Goal: Task Accomplishment & Management: Use online tool/utility

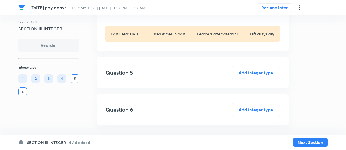
click at [81, 142] on h6 "4 / 6 added" at bounding box center [79, 143] width 21 height 6
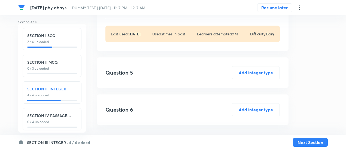
click at [301, 10] on icon at bounding box center [300, 7] width 7 height 7
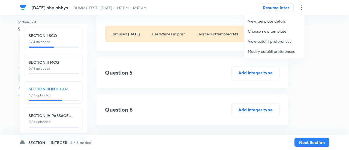
click at [285, 52] on span "Modify autofill preferences" at bounding box center [274, 52] width 53 height 6
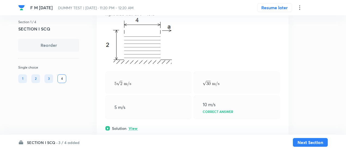
click at [55, 143] on h6 "SECTION I SCQ ·" at bounding box center [42, 143] width 31 height 6
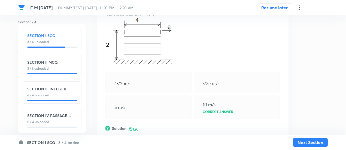
click at [300, 9] on icon at bounding box center [300, 7] width 7 height 7
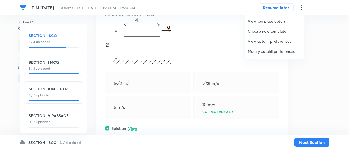
click at [271, 54] on span "Modify autofill preferences" at bounding box center [274, 52] width 53 height 6
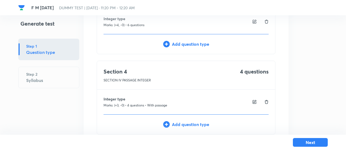
scroll to position [255, 0]
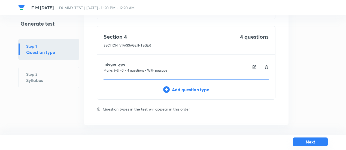
click at [312, 140] on button "Next" at bounding box center [310, 142] width 35 height 9
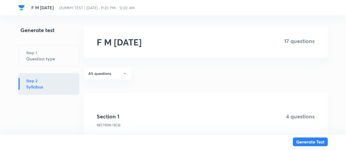
click at [312, 140] on button "Generate Test" at bounding box center [310, 142] width 35 height 9
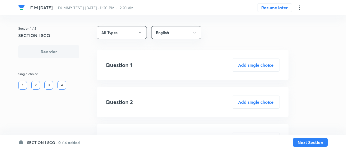
click at [69, 143] on h6 "0 / 4 added" at bounding box center [69, 143] width 22 height 6
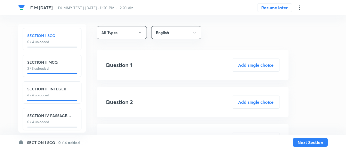
click at [299, 5] on icon at bounding box center [300, 7] width 7 height 7
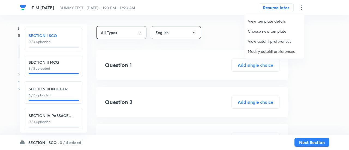
click at [272, 52] on span "Modify autofill preferences" at bounding box center [274, 52] width 53 height 6
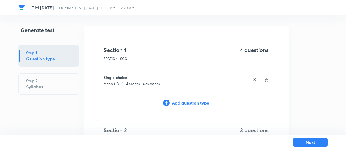
scroll to position [255, 0]
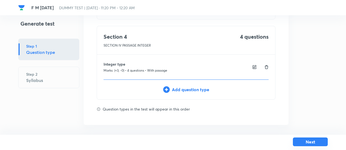
click at [299, 145] on button "Next" at bounding box center [310, 142] width 35 height 9
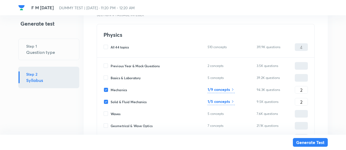
scroll to position [2032, 0]
click at [111, 88] on span "Mechanics" at bounding box center [119, 90] width 16 height 5
click at [111, 88] on input "Mechanics" at bounding box center [107, 90] width 7 height 5
checkbox input "false"
type input "2"
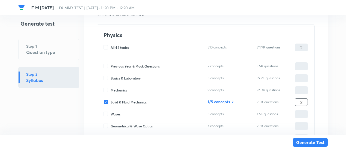
click at [304, 104] on input "2" at bounding box center [301, 103] width 13 height 10
type input "24"
click at [304, 104] on input "24" at bounding box center [301, 103] width 13 height 10
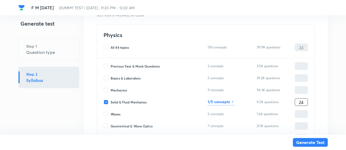
click at [304, 104] on input "24" at bounding box center [301, 103] width 13 height 10
type input "4"
click at [224, 102] on h6 "1/5 concepts" at bounding box center [219, 102] width 22 height 6
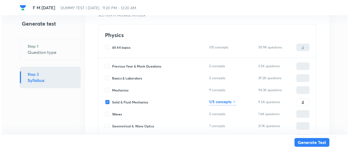
scroll to position [55, 0]
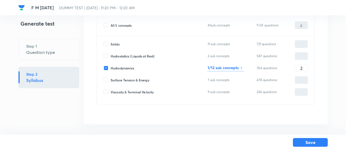
click at [308, 71] on div "Hydrodynamics 1/12 sub concepts 354 questions 2 ​" at bounding box center [206, 68] width 205 height 8
click at [143, 55] on span "Hydrostatics (Liquids at Rest)" at bounding box center [133, 56] width 44 height 5
click at [111, 55] on input "Hydrostatics (Liquids at Rest)" at bounding box center [107, 56] width 7 height 5
checkbox input "true"
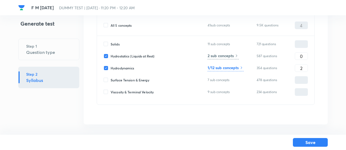
click at [309, 55] on div "Solids 11 sub concepts 721 questions ​ Hydrostatics (Liquids at Rest) 2 sub con…" at bounding box center [206, 70] width 218 height 69
click at [306, 58] on input "0" at bounding box center [301, 57] width 13 height 10
type input "2"
click at [215, 56] on h6 "2 sub concepts" at bounding box center [221, 56] width 26 height 6
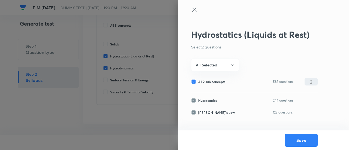
click at [207, 81] on span "All 2 sub concepts" at bounding box center [211, 81] width 27 height 5
click at [198, 81] on input "All 2 sub concepts" at bounding box center [194, 81] width 7 height 5
checkbox input "false"
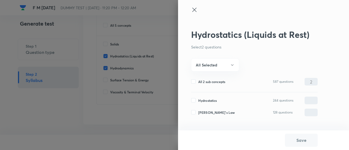
click at [206, 102] on span "Hydrostatics" at bounding box center [207, 100] width 19 height 5
click at [198, 102] on input "Hydrostatics" at bounding box center [194, 100] width 7 height 5
checkbox input "true"
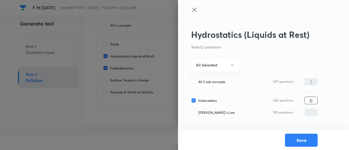
click at [309, 100] on input "0" at bounding box center [311, 101] width 13 height 10
type input "2"
click at [300, 142] on button "Save" at bounding box center [301, 139] width 33 height 13
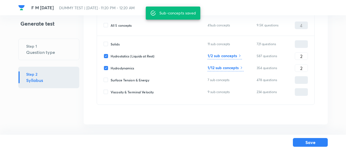
click at [231, 65] on h6 "1/12 sub concepts" at bounding box center [223, 68] width 31 height 6
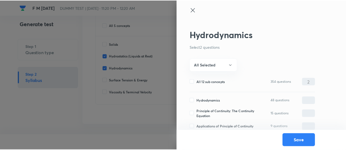
scroll to position [121, 0]
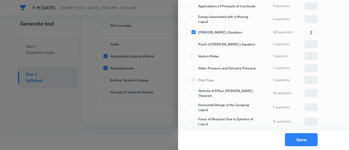
click at [292, 141] on button "Save" at bounding box center [301, 139] width 33 height 13
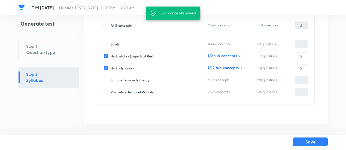
click at [302, 143] on button "Save" at bounding box center [310, 142] width 35 height 9
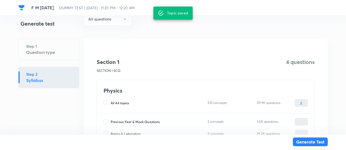
click at [302, 143] on button "Generate Test" at bounding box center [310, 142] width 35 height 9
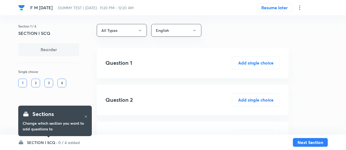
scroll to position [2, 0]
click at [59, 141] on h6 "0 / 4 added" at bounding box center [69, 143] width 22 height 6
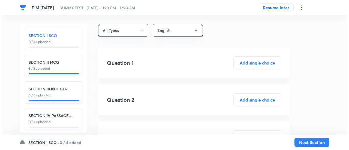
scroll to position [6, 0]
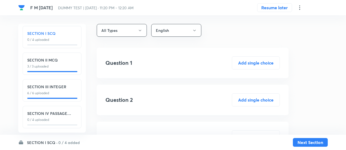
click at [299, 8] on icon at bounding box center [300, 7] width 7 height 7
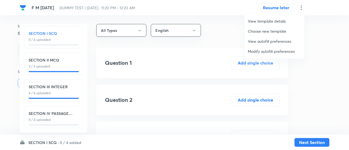
click at [267, 49] on span "Modify autofill preferences" at bounding box center [274, 52] width 53 height 6
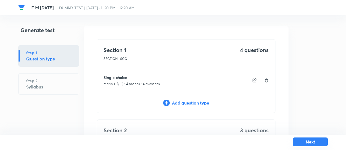
click at [313, 139] on button "Next" at bounding box center [310, 142] width 35 height 9
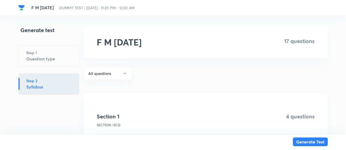
click at [312, 142] on button "Generate Test" at bounding box center [310, 142] width 35 height 9
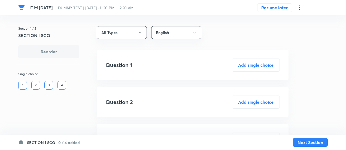
click at [67, 143] on h6 "0 / 4 added" at bounding box center [69, 143] width 22 height 6
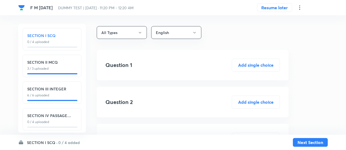
click at [65, 124] on p "0 / 4 uploaded" at bounding box center [52, 122] width 50 height 5
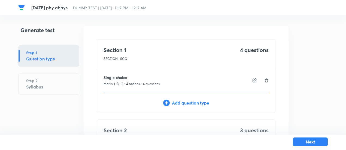
click at [312, 145] on button "Next" at bounding box center [310, 142] width 35 height 9
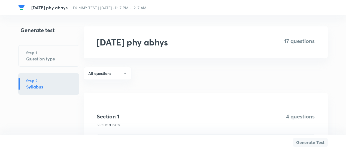
click at [312, 145] on button "Generate Test" at bounding box center [310, 142] width 35 height 9
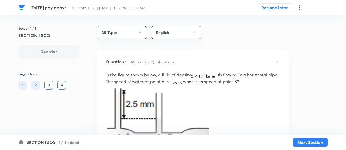
click at [67, 142] on div "SECTION I SCQ · 2 / 4 added Next Section" at bounding box center [173, 142] width 310 height 15
click at [67, 142] on h6 "2 / 4 added" at bounding box center [68, 143] width 21 height 6
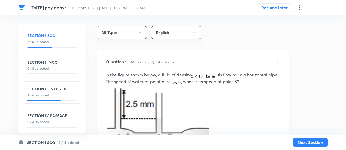
click at [300, 6] on icon at bounding box center [300, 7] width 7 height 7
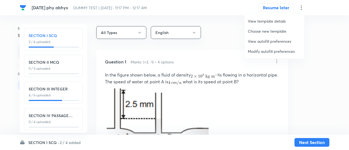
click at [273, 54] on span "Modify autofill preferences" at bounding box center [274, 52] width 53 height 6
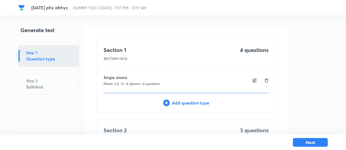
scroll to position [255, 0]
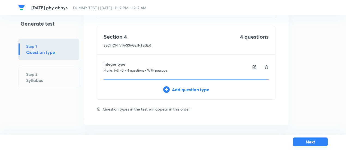
click at [298, 143] on button "Next" at bounding box center [310, 142] width 35 height 9
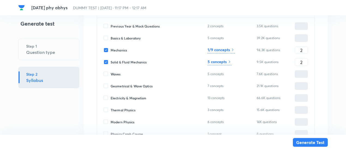
scroll to position [2072, 0]
click at [119, 47] on span "Mechanics" at bounding box center [119, 49] width 16 height 5
click at [111, 47] on input "Mechanics" at bounding box center [107, 49] width 7 height 5
checkbox input "false"
type input "2"
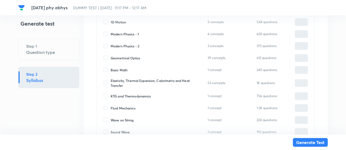
scroll to position [2411, 0]
click at [131, 107] on span "Fluid Mechanics" at bounding box center [123, 108] width 25 height 5
click at [111, 107] on input "Fluid Mechanics" at bounding box center [107, 108] width 7 height 5
checkbox input "true"
click at [302, 104] on input "0" at bounding box center [301, 109] width 13 height 10
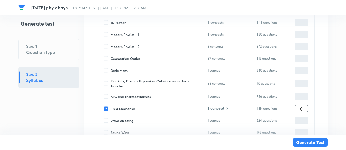
click at [302, 104] on input "0" at bounding box center [301, 109] width 13 height 10
type input "2"
type input "4"
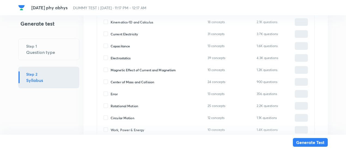
scroll to position [2231, 0]
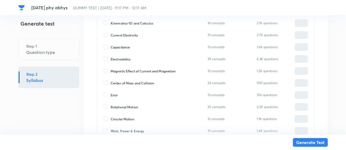
type input "2"
click at [119, 107] on span "Rotational Motion" at bounding box center [125, 107] width 28 height 5
click at [111, 107] on input "Rotational Motion" at bounding box center [107, 107] width 7 height 5
checkbox input "true"
click at [305, 106] on input "0" at bounding box center [301, 108] width 13 height 10
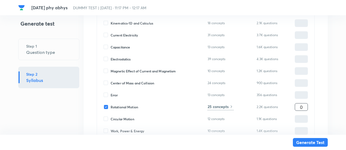
click at [305, 106] on input "0" at bounding box center [301, 108] width 13 height 10
type input "1"
type input "5"
type input "1"
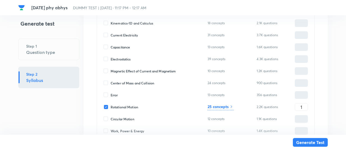
click at [229, 105] on div "25 concepts" at bounding box center [221, 107] width 26 height 7
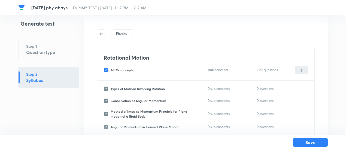
scroll to position [0, 0]
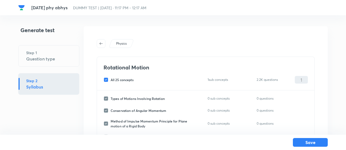
click at [127, 78] on span "All 25 concepts" at bounding box center [122, 79] width 23 height 5
click at [111, 78] on input "All 25 concepts" at bounding box center [107, 79] width 7 height 5
checkbox input "false"
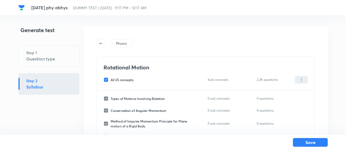
checkbox input "false"
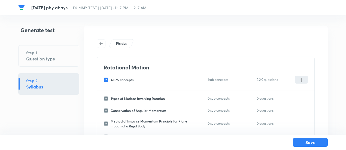
checkbox input "false"
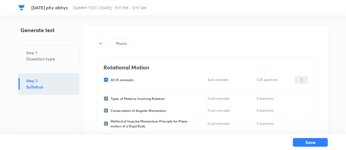
checkbox input "false"
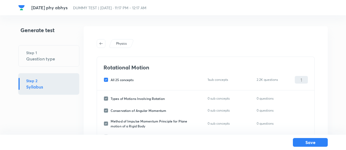
checkbox input "false"
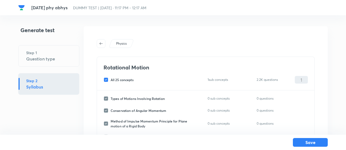
checkbox input "false"
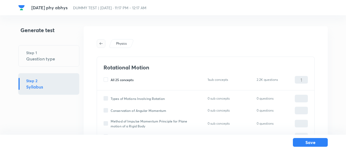
click at [101, 47] on button "button" at bounding box center [101, 43] width 9 height 9
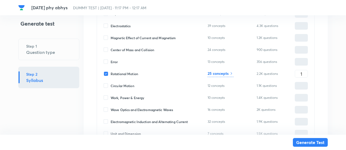
scroll to position [2263, 0]
click at [117, 72] on span "Rotational Motion" at bounding box center [125, 74] width 28 height 5
click at [111, 72] on input "Rotational Motion" at bounding box center [107, 74] width 7 height 5
checkbox input "false"
type input "4"
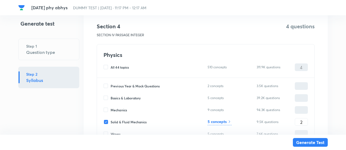
scroll to position [2012, 0]
click at [224, 123] on h6 "5 concepts" at bounding box center [217, 122] width 19 height 6
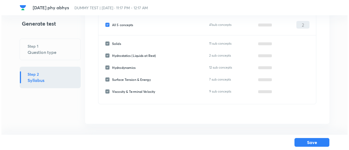
scroll to position [55, 0]
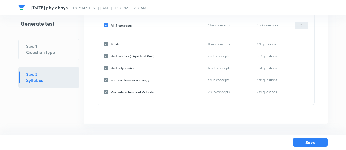
click at [118, 23] on span "All 5 concepts" at bounding box center [121, 25] width 21 height 5
click at [111, 23] on input "All 5 concepts" at bounding box center [107, 25] width 7 height 5
checkbox input "false"
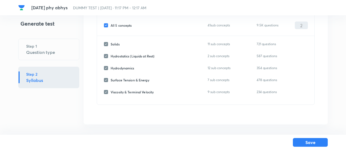
checkbox input "false"
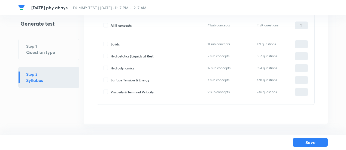
click at [127, 69] on span "Hydrodynamics" at bounding box center [122, 68] width 23 height 5
click at [111, 69] on input "Hydrodynamics" at bounding box center [107, 68] width 7 height 5
checkbox input "true"
click at [305, 68] on input "0" at bounding box center [301, 69] width 13 height 10
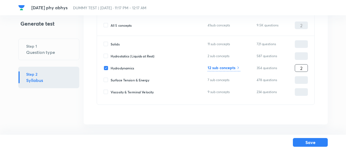
type input "2"
click at [233, 66] on h6 "12 sub concepts" at bounding box center [222, 68] width 28 height 6
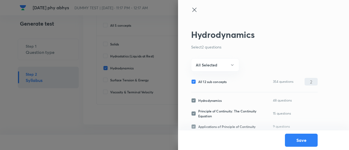
click at [214, 81] on span "All 12 sub concepts" at bounding box center [212, 81] width 28 height 5
click at [198, 81] on input "All 12 sub concepts" at bounding box center [194, 81] width 7 height 5
checkbox input "false"
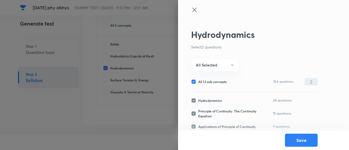
checkbox input "false"
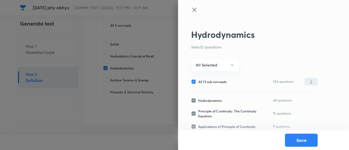
checkbox input "false"
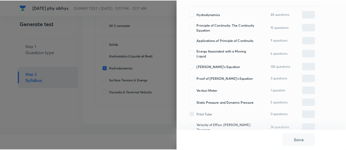
scroll to position [87, 0]
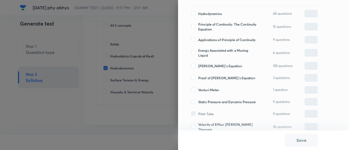
click at [207, 65] on div "Bernoulli's Equation 128 questions ​" at bounding box center [254, 66] width 127 height 8
click at [224, 66] on span "Bernoulli's Equation" at bounding box center [220, 66] width 44 height 5
click at [198, 66] on input "Bernoulli's Equation" at bounding box center [194, 66] width 7 height 5
checkbox input "true"
click at [315, 68] on input "0" at bounding box center [311, 66] width 13 height 10
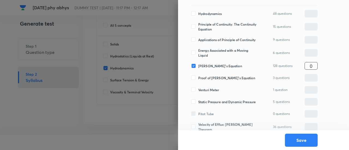
click at [315, 68] on input "0" at bounding box center [311, 66] width 13 height 10
type input "2"
click at [302, 139] on button "Save" at bounding box center [301, 139] width 33 height 13
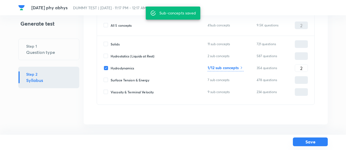
click at [302, 141] on button "Save" at bounding box center [310, 142] width 35 height 9
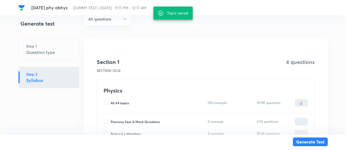
click at [302, 141] on button "Generate Test" at bounding box center [310, 142] width 35 height 9
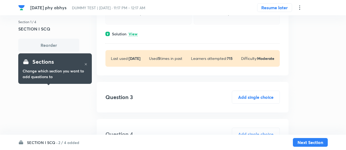
scroll to position [377, 0]
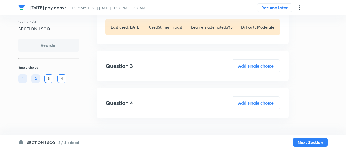
click at [51, 144] on h6 "SECTION I SCQ ·" at bounding box center [42, 143] width 31 height 6
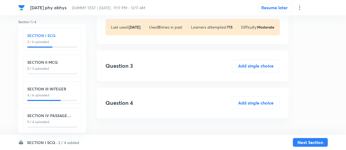
click at [50, 120] on p "0 / 4 uploaded" at bounding box center [52, 122] width 50 height 5
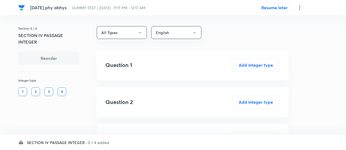
click at [79, 143] on h6 "SECTION IV PASSAGE INTEGER ·" at bounding box center [57, 143] width 60 height 6
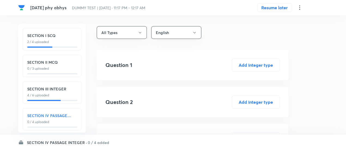
click at [67, 91] on h6 "SECTION III INTEGER" at bounding box center [52, 89] width 50 height 6
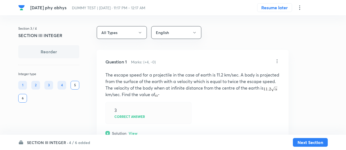
click at [82, 143] on h6 "4 / 6 added" at bounding box center [79, 143] width 21 height 6
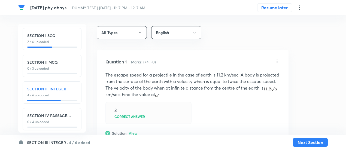
click at [63, 71] on p "0 / 3 uploaded" at bounding box center [52, 68] width 50 height 5
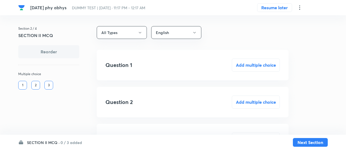
click at [78, 145] on h6 "0 / 3 added" at bounding box center [72, 143] width 22 height 6
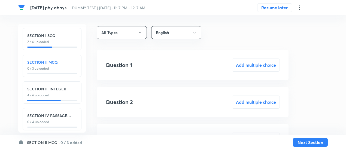
click at [55, 43] on p "2 / 4 uploaded" at bounding box center [52, 42] width 50 height 5
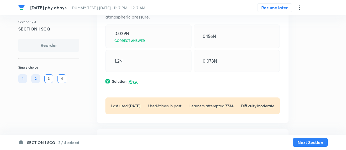
scroll to position [98, 0]
click at [133, 82] on p "View" at bounding box center [133, 81] width 9 height 4
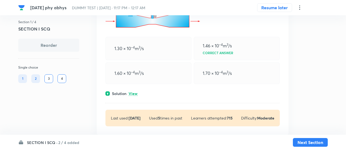
scroll to position [422, 0]
click at [133, 91] on p "View" at bounding box center [133, 93] width 9 height 4
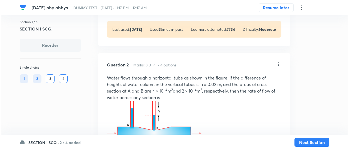
scroll to position [309, 0]
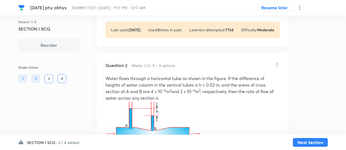
click at [300, 7] on icon at bounding box center [299, 7] width 1 height 4
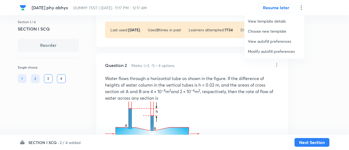
click at [262, 49] on span "Modify autofill preferences" at bounding box center [274, 52] width 53 height 6
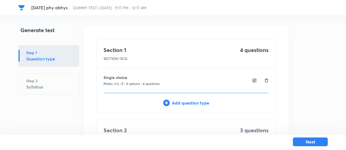
click at [301, 142] on button "Next" at bounding box center [310, 142] width 35 height 9
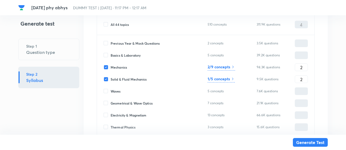
scroll to position [132, 0]
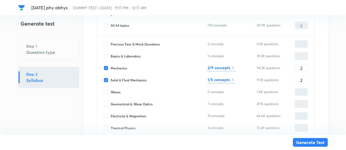
click at [116, 66] on span "Mechanics" at bounding box center [119, 68] width 16 height 5
click at [111, 66] on input "Mechanics" at bounding box center [107, 68] width 7 height 5
checkbox input "false"
type input "2"
click at [299, 80] on input "2" at bounding box center [301, 81] width 13 height 10
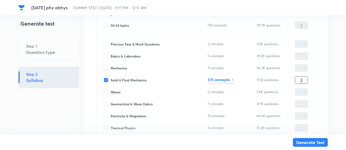
click at [299, 80] on input "2" at bounding box center [301, 81] width 13 height 10
type input "4"
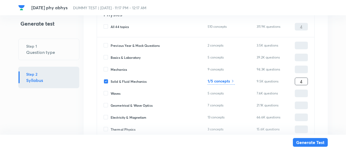
scroll to position [133, 0]
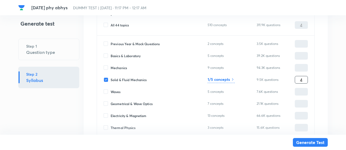
type input "4"
click at [115, 67] on span "Mechanics" at bounding box center [119, 67] width 16 height 5
click at [111, 67] on input "Mechanics" at bounding box center [107, 67] width 7 height 5
checkbox input "true"
click at [304, 71] on input "0" at bounding box center [301, 68] width 13 height 10
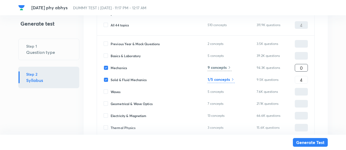
click at [304, 71] on input "0" at bounding box center [301, 68] width 13 height 10
type input "2"
type input "6"
type input "2"
click at [306, 81] on input "4" at bounding box center [301, 80] width 13 height 10
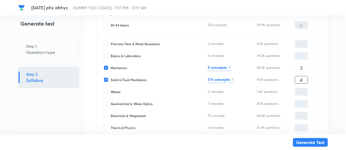
click at [306, 81] on input "4" at bounding box center [301, 80] width 13 height 10
type input "2"
type input "4"
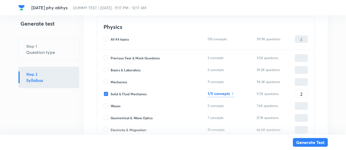
scroll to position [2040, 0]
type input "2"
click at [303, 92] on input "2" at bounding box center [301, 95] width 13 height 10
type input "4"
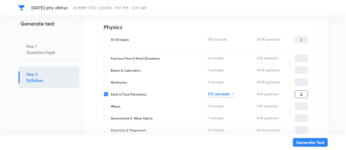
type input "6"
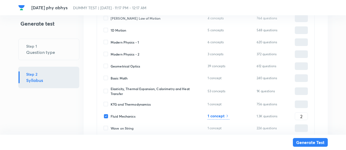
scroll to position [2404, 0]
type input "4"
click at [123, 114] on span "Fluid Mechanics" at bounding box center [123, 116] width 25 height 5
click at [111, 114] on input "Fluid Mechanics" at bounding box center [107, 116] width 7 height 5
checkbox input "false"
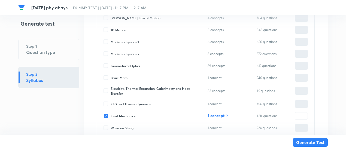
type input "4"
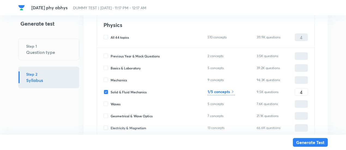
click at [218, 93] on h6 "1/5 concepts" at bounding box center [219, 92] width 22 height 6
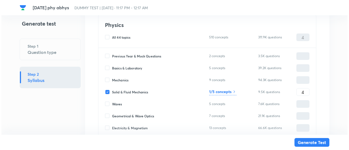
scroll to position [55, 0]
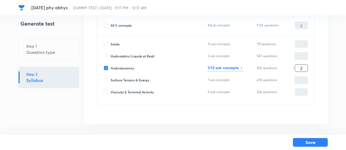
click at [308, 65] on div "Solids 11 sub concepts 721 questions ​ Hydrostatics (Liquids at Rest) 2 sub con…" at bounding box center [206, 70] width 218 height 69
click at [270, 68] on p "354 questions" at bounding box center [270, 68] width 27 height 5
click at [300, 67] on input "2" at bounding box center [301, 69] width 13 height 10
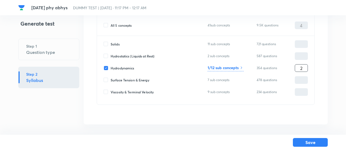
click at [300, 67] on input "2" at bounding box center [301, 69] width 13 height 10
type input "4"
click at [233, 68] on h6 "1/12 sub concepts" at bounding box center [223, 68] width 31 height 6
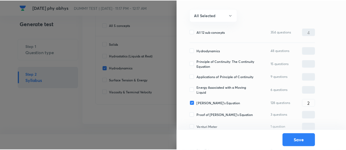
scroll to position [50, 0]
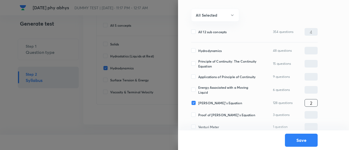
click at [314, 105] on input "2" at bounding box center [311, 103] width 13 height 10
click at [218, 50] on span "Hydrodynamics" at bounding box center [209, 50] width 23 height 5
click at [198, 50] on input "Hydrodynamics" at bounding box center [194, 50] width 7 height 5
checkbox input "true"
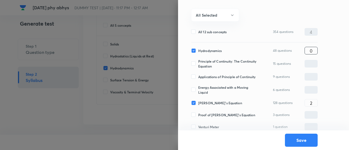
click at [316, 49] on input "0" at bounding box center [311, 51] width 13 height 10
type input "2"
click at [305, 141] on button "Save" at bounding box center [301, 139] width 33 height 13
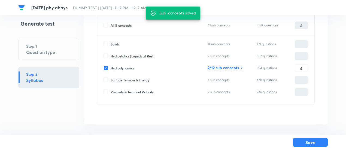
click at [305, 141] on button "Save" at bounding box center [310, 142] width 35 height 9
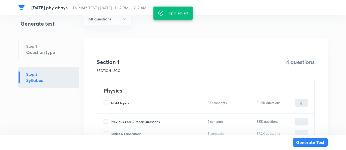
click at [305, 141] on button "Generate Test" at bounding box center [310, 142] width 35 height 9
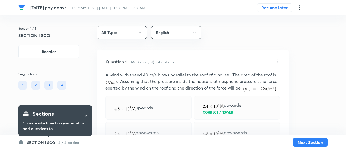
click at [61, 143] on h6 "4 / 4 added" at bounding box center [68, 143] width 21 height 6
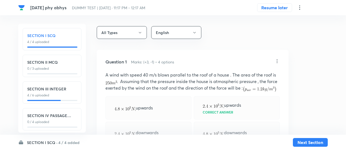
click at [57, 117] on h6 "SECTION IV PASSAGE INTEGER" at bounding box center [52, 116] width 50 height 6
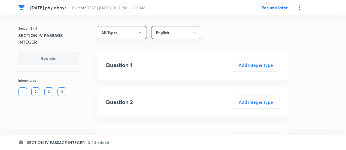
click at [74, 143] on h6 "SECTION IV PASSAGE INTEGER ·" at bounding box center [57, 143] width 60 height 6
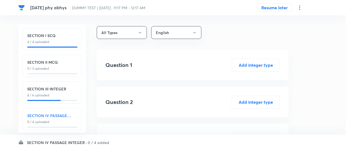
click at [57, 88] on h6 "SECTION III INTEGER" at bounding box center [52, 89] width 50 height 6
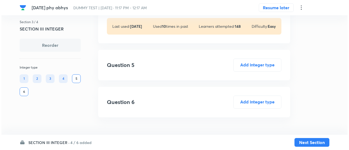
scroll to position [627, 0]
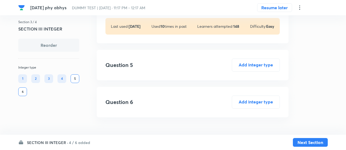
click at [302, 7] on icon at bounding box center [300, 7] width 7 height 7
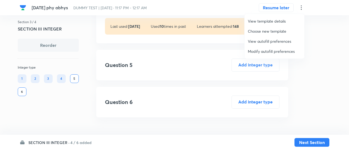
click at [265, 50] on span "Modify autofill preferences" at bounding box center [274, 52] width 53 height 6
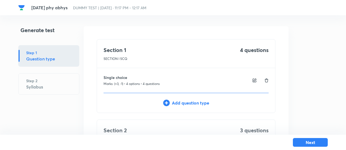
scroll to position [255, 0]
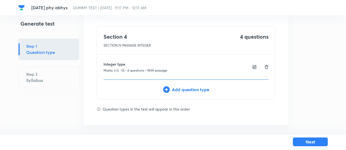
click at [313, 143] on button "Next" at bounding box center [310, 142] width 35 height 9
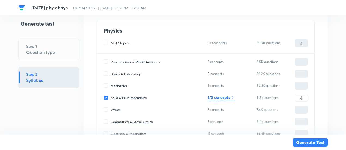
scroll to position [2026, 0]
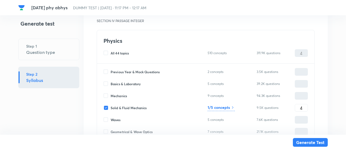
click at [218, 106] on h6 "1/5 concepts" at bounding box center [219, 108] width 22 height 6
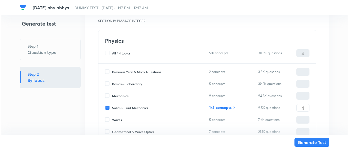
scroll to position [55, 0]
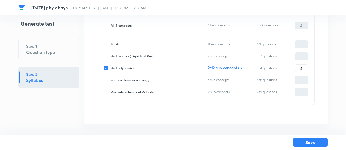
click at [122, 55] on span "Hydrostatics (Liquids at Rest)" at bounding box center [133, 56] width 44 height 5
click at [111, 55] on input "Hydrostatics (Liquids at Rest)" at bounding box center [107, 56] width 7 height 5
checkbox input "true"
click at [300, 56] on input "0" at bounding box center [301, 57] width 13 height 10
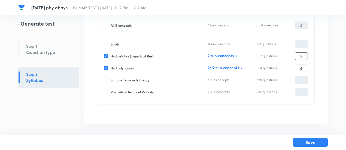
type input "2"
click at [227, 55] on h6 "2 sub concepts" at bounding box center [221, 56] width 26 height 6
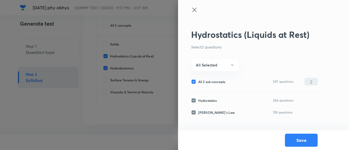
click at [210, 80] on span "All 2 sub concepts" at bounding box center [211, 81] width 27 height 5
click at [198, 80] on input "All 2 sub concepts" at bounding box center [194, 81] width 7 height 5
checkbox input "false"
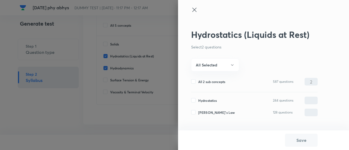
click at [208, 100] on span "Hydrostatics" at bounding box center [207, 100] width 19 height 5
click at [198, 100] on input "Hydrostatics" at bounding box center [194, 100] width 7 height 5
checkbox input "true"
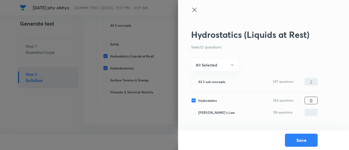
click at [314, 103] on input "0" at bounding box center [311, 101] width 13 height 10
type input "2"
click at [302, 139] on button "Save" at bounding box center [301, 139] width 33 height 13
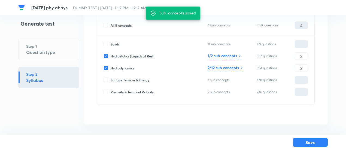
click at [231, 65] on h6 "2/12 sub concepts" at bounding box center [223, 68] width 31 height 6
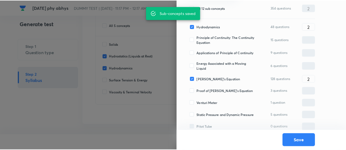
scroll to position [74, 0]
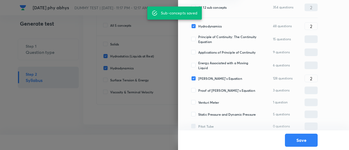
click at [209, 25] on span "Hydrodynamics" at bounding box center [209, 26] width 23 height 5
click at [198, 25] on input "Hydrodynamics" at bounding box center [194, 26] width 7 height 5
checkbox input "false"
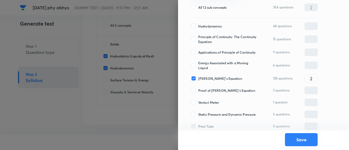
click at [306, 140] on button "Save" at bounding box center [301, 139] width 33 height 13
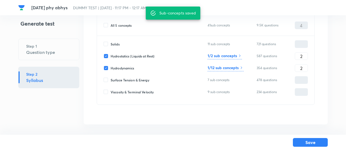
click at [306, 140] on button "Save" at bounding box center [310, 142] width 35 height 9
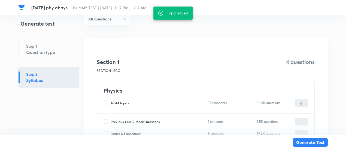
click at [306, 140] on button "Generate Test" at bounding box center [310, 142] width 35 height 9
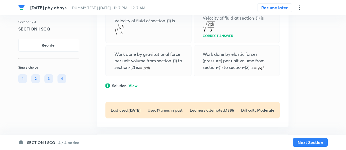
scroll to position [159, 0]
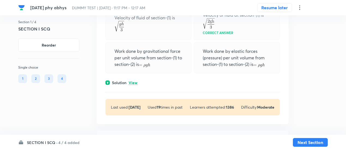
click at [135, 81] on p "View" at bounding box center [133, 83] width 9 height 4
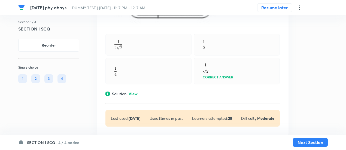
scroll to position [525, 0]
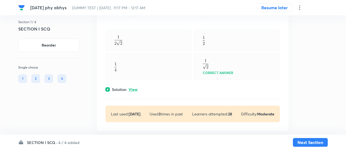
click at [134, 89] on p "View" at bounding box center [133, 90] width 9 height 4
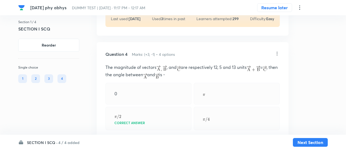
scroll to position [844, 0]
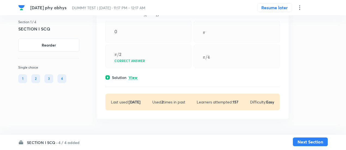
click at [308, 142] on button "Next Section" at bounding box center [310, 142] width 35 height 9
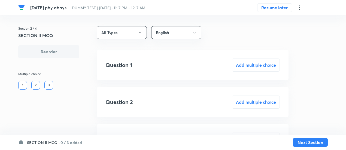
scroll to position [37, 0]
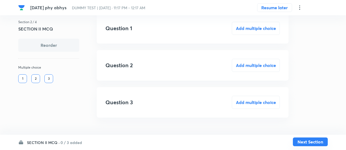
click at [302, 143] on button "Next Section" at bounding box center [310, 142] width 35 height 9
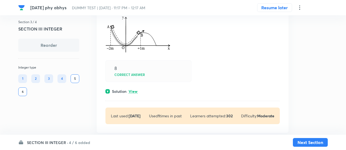
scroll to position [83, 0]
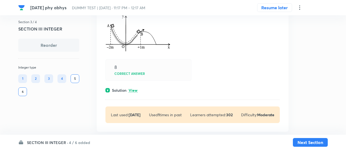
click at [138, 91] on div "Solution View" at bounding box center [193, 91] width 175 height 6
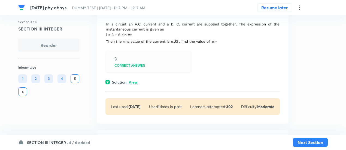
click at [134, 84] on p "View" at bounding box center [133, 82] width 9 height 4
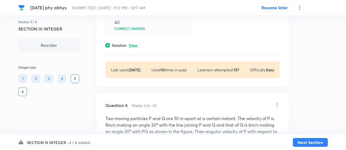
scroll to position [430, 0]
click at [132, 44] on p "View" at bounding box center [133, 45] width 9 height 4
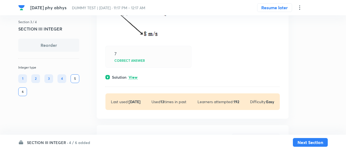
scroll to position [645, 0]
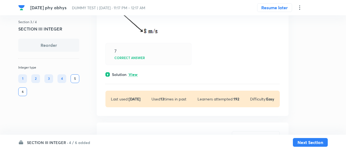
click at [130, 76] on div "Solution View" at bounding box center [193, 75] width 175 height 6
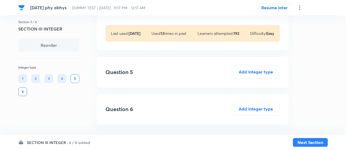
scroll to position [781, 0]
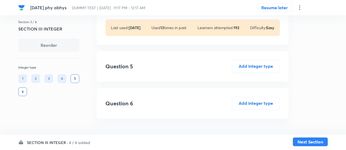
click at [302, 143] on button "Next Section" at bounding box center [310, 142] width 35 height 9
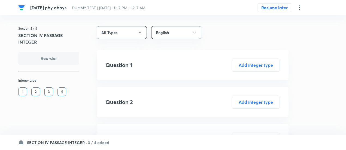
click at [105, 140] on h6 "0 / 4 added" at bounding box center [99, 143] width 22 height 6
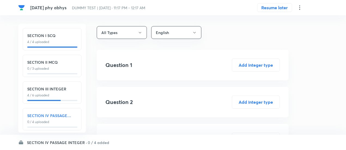
click at [298, 11] on div "31 st aug phy abhys DUMMY TEST | Aug 31, 2025 · 11:17 PM - 12:17 AM Resume later" at bounding box center [173, 7] width 310 height 15
click at [300, 8] on icon at bounding box center [300, 7] width 7 height 7
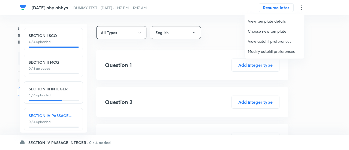
click at [257, 49] on span "Modify autofill preferences" at bounding box center [274, 52] width 53 height 6
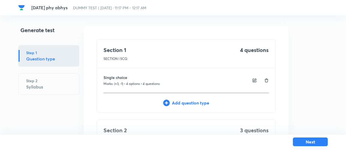
click at [311, 145] on button "Next" at bounding box center [310, 142] width 35 height 9
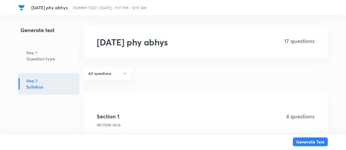
click at [311, 145] on button "Generate Test" at bounding box center [310, 142] width 35 height 9
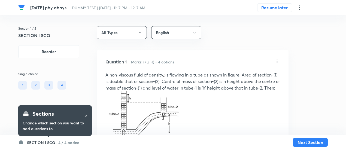
click at [71, 143] on h6 "4 / 4 added" at bounding box center [68, 143] width 21 height 6
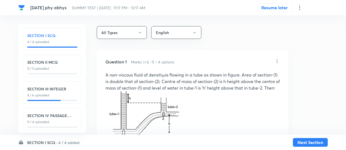
click at [60, 119] on div "SECTION IV PASSAGE INTEGER 0 / 4 uploaded" at bounding box center [52, 119] width 50 height 12
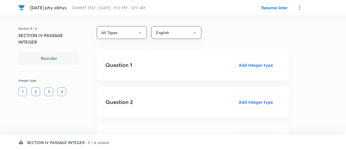
click at [105, 141] on h6 "0 / 4 added" at bounding box center [99, 143] width 22 height 6
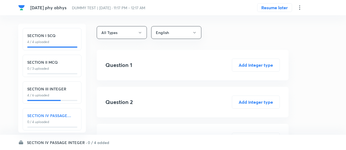
click at [299, 10] on icon at bounding box center [300, 7] width 7 height 7
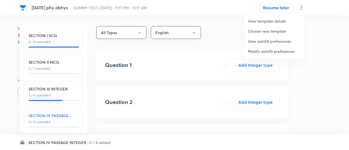
click at [261, 53] on span "Modify autofill preferences" at bounding box center [274, 52] width 53 height 6
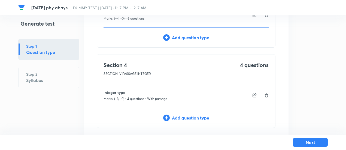
scroll to position [255, 0]
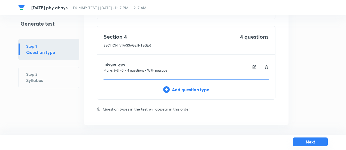
click at [297, 142] on button "Next" at bounding box center [310, 142] width 35 height 9
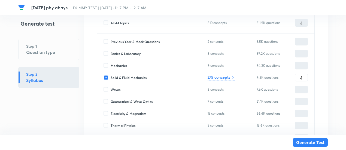
scroll to position [2051, 0]
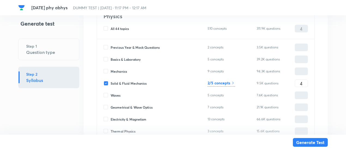
click at [218, 82] on h6 "2/5 concepts" at bounding box center [219, 83] width 23 height 6
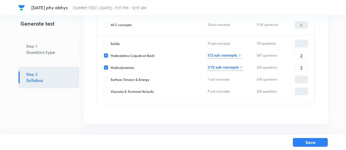
scroll to position [55, 0]
click at [109, 24] on input "All 5 concepts" at bounding box center [107, 25] width 7 height 5
checkbox input "true"
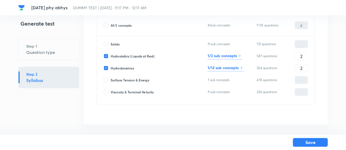
checkbox input "true"
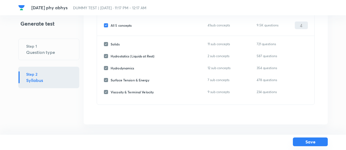
click at [304, 142] on button "Save" at bounding box center [310, 142] width 35 height 9
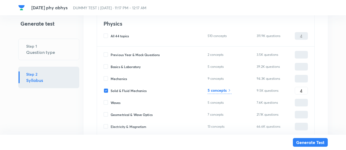
scroll to position [2043, 0]
click at [318, 144] on button "Generate Test" at bounding box center [310, 142] width 35 height 9
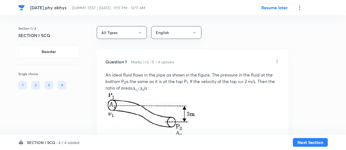
click at [69, 142] on h6 "4 / 4 added" at bounding box center [68, 143] width 21 height 6
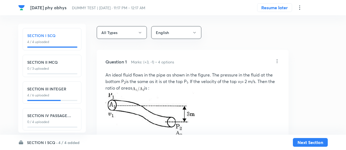
click at [64, 119] on div "SECTION IV PASSAGE INTEGER 0 / 4 uploaded" at bounding box center [52, 119] width 50 height 12
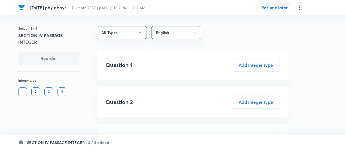
click at [92, 141] on h6 "0 / 4 added" at bounding box center [99, 143] width 22 height 6
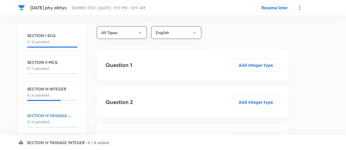
click at [67, 117] on h6 "SECTION IV PASSAGE INTEGER" at bounding box center [52, 116] width 50 height 6
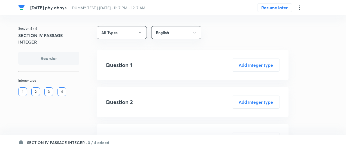
click at [100, 142] on h6 "0 / 4 added" at bounding box center [99, 143] width 22 height 6
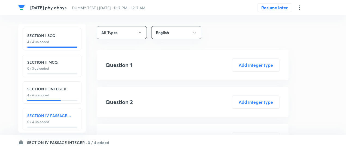
click at [301, 10] on icon at bounding box center [300, 7] width 7 height 7
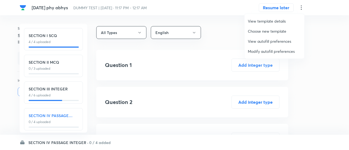
click at [282, 50] on span "Modify autofill preferences" at bounding box center [274, 52] width 53 height 6
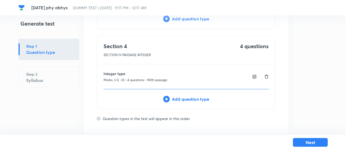
scroll to position [255, 0]
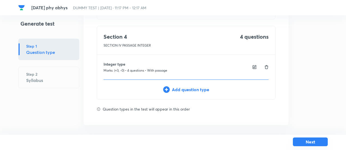
click at [303, 141] on button "Next" at bounding box center [310, 142] width 35 height 9
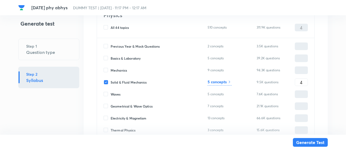
scroll to position [2033, 0]
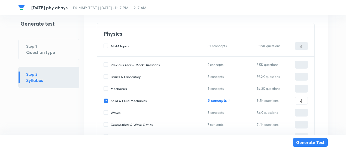
click at [224, 100] on h6 "5 concepts" at bounding box center [217, 101] width 19 height 6
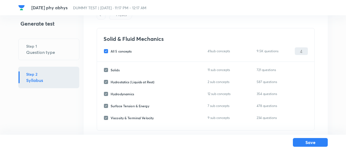
scroll to position [28, 0]
click at [127, 53] on span "All 5 concepts" at bounding box center [121, 51] width 21 height 5
click at [111, 53] on input "All 5 concepts" at bounding box center [107, 51] width 7 height 5
checkbox input "false"
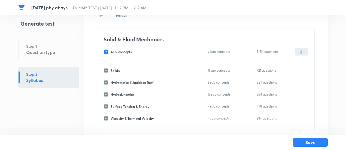
checkbox input "false"
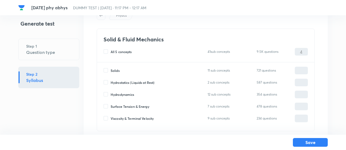
click at [131, 95] on span "Hydrodynamics" at bounding box center [122, 94] width 23 height 5
click at [111, 95] on input "Hydrodynamics" at bounding box center [107, 94] width 7 height 5
checkbox input "true"
type input "0"
click at [133, 106] on span "Surface Tension & Energy" at bounding box center [130, 106] width 39 height 5
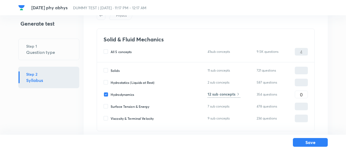
click at [111, 106] on input "Surface Tension & Energy" at bounding box center [107, 106] width 7 height 5
checkbox input "true"
type input "0"
click at [307, 94] on input "0" at bounding box center [301, 95] width 13 height 10
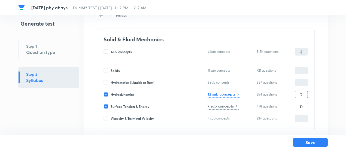
type input "2"
click at [306, 143] on button "Save" at bounding box center [310, 142] width 35 height 9
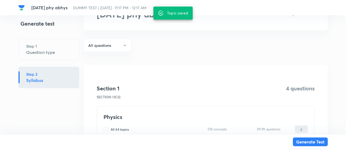
click at [306, 143] on button "Generate Test" at bounding box center [310, 142] width 35 height 9
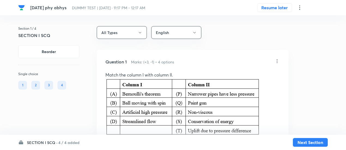
click at [68, 143] on h6 "4 / 4 added" at bounding box center [68, 143] width 21 height 6
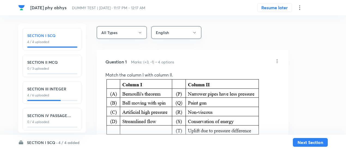
click at [67, 117] on h6 "SECTION IV PASSAGE INTEGER" at bounding box center [52, 116] width 50 height 6
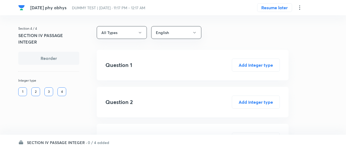
click at [301, 8] on icon at bounding box center [300, 7] width 7 height 7
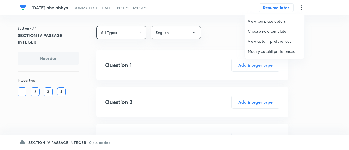
click at [276, 51] on span "Modify autofill preferences" at bounding box center [274, 52] width 53 height 6
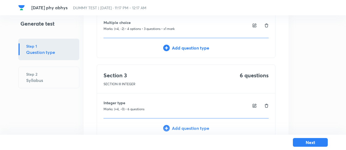
scroll to position [255, 0]
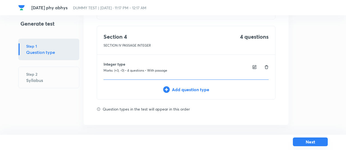
click at [301, 141] on button "Next" at bounding box center [310, 142] width 35 height 9
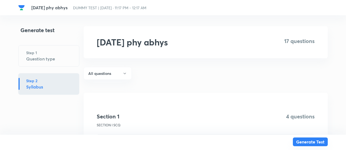
click at [301, 141] on button "Generate Test" at bounding box center [310, 142] width 35 height 9
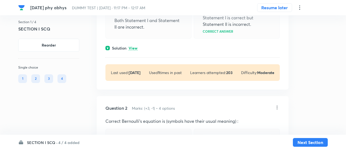
scroll to position [186, 0]
drag, startPoint x: 134, startPoint y: 41, endPoint x: 134, endPoint y: 46, distance: 4.9
click at [134, 46] on p "View" at bounding box center [133, 48] width 9 height 4
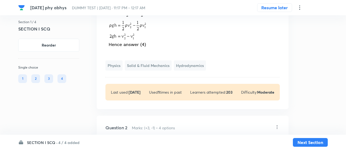
scroll to position [344, 0]
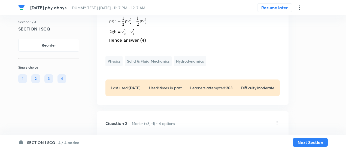
click at [73, 140] on h6 "4 / 4 added" at bounding box center [68, 143] width 21 height 6
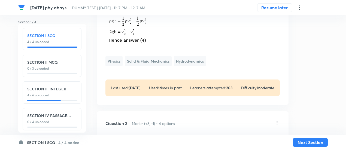
click at [61, 110] on div "SECTION IV PASSAGE INTEGER 0 / 4 uploaded" at bounding box center [52, 119] width 59 height 22
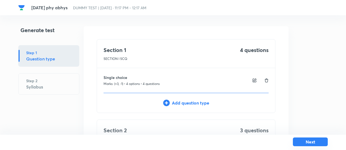
click at [316, 140] on button "Next" at bounding box center [310, 142] width 35 height 9
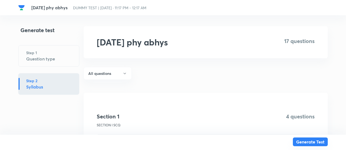
click at [316, 140] on button "Generate Test" at bounding box center [310, 142] width 35 height 9
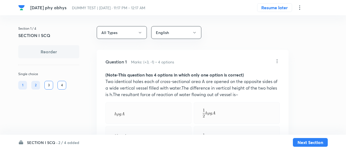
click at [59, 145] on h6 "2 / 4 added" at bounding box center [68, 143] width 21 height 6
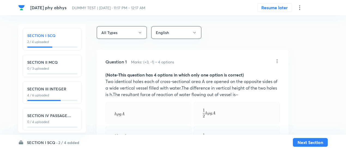
click at [302, 11] on icon at bounding box center [300, 7] width 7 height 7
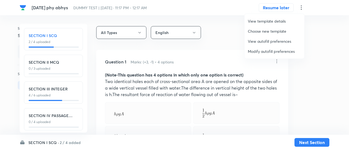
click at [262, 53] on span "Modify autofill preferences" at bounding box center [274, 52] width 53 height 6
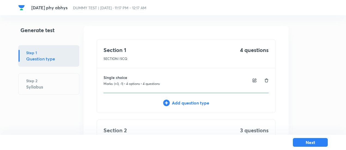
scroll to position [255, 0]
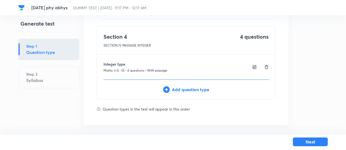
click at [307, 144] on button "Next" at bounding box center [310, 142] width 35 height 9
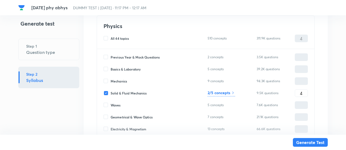
scroll to position [2040, 0]
click at [226, 95] on h6 "2/5 concepts" at bounding box center [219, 93] width 23 height 6
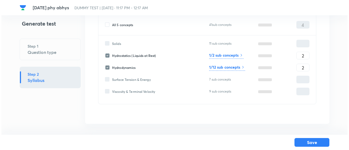
scroll to position [55, 0]
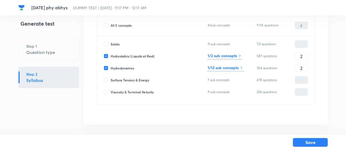
click at [236, 57] on h6 "1/2 sub concepts" at bounding box center [222, 56] width 29 height 6
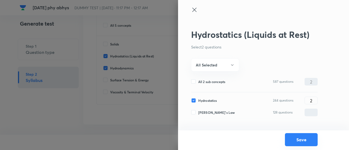
click at [292, 138] on button "Save" at bounding box center [301, 139] width 33 height 13
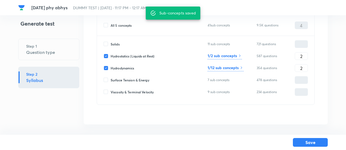
click at [237, 69] on h6 "1/12 sub concepts" at bounding box center [223, 68] width 31 height 6
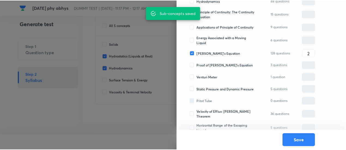
scroll to position [121, 0]
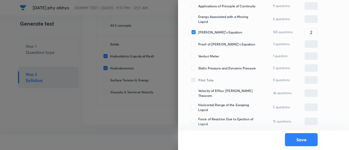
click at [300, 144] on button "Save" at bounding box center [301, 139] width 33 height 13
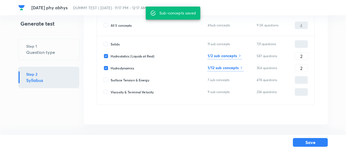
click at [300, 144] on button "Save" at bounding box center [310, 142] width 35 height 9
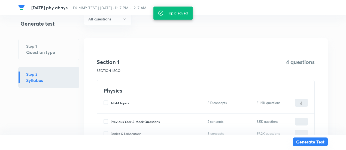
click at [305, 143] on button "Generate Test" at bounding box center [310, 142] width 35 height 9
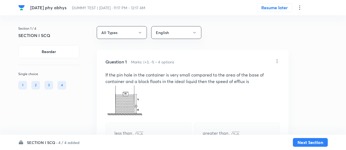
click at [74, 142] on h6 "4 / 4 added" at bounding box center [68, 143] width 21 height 6
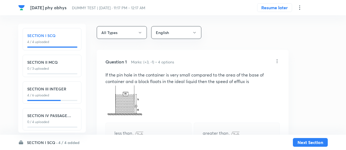
click at [63, 124] on p "0 / 4 uploaded" at bounding box center [52, 122] width 50 height 5
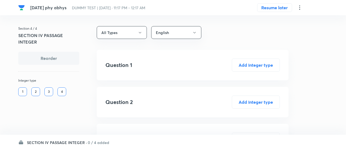
click at [72, 139] on div "SECTION IV PASSAGE INTEGER · 0 / 4 added" at bounding box center [173, 142] width 310 height 15
click at [74, 143] on h6 "SECTION IV PASSAGE INTEGER ·" at bounding box center [57, 143] width 60 height 6
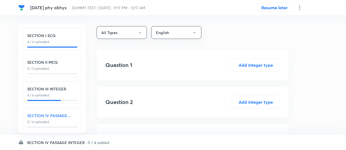
click at [300, 7] on icon at bounding box center [300, 7] width 7 height 7
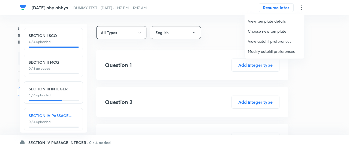
click at [266, 53] on span "Modify autofill preferences" at bounding box center [274, 52] width 53 height 6
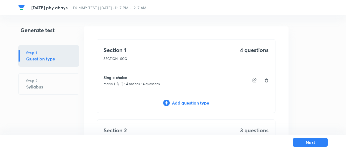
scroll to position [255, 0]
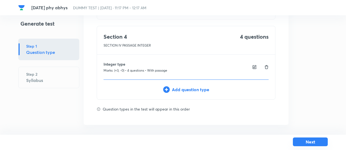
click at [312, 140] on button "Next" at bounding box center [310, 142] width 35 height 9
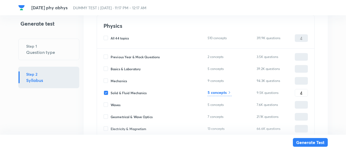
scroll to position [2040, 0]
click at [229, 94] on icon at bounding box center [229, 93] width 4 height 4
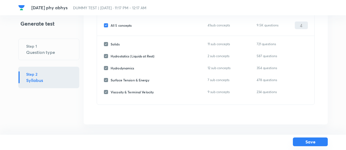
click at [300, 142] on button "Save" at bounding box center [310, 142] width 35 height 9
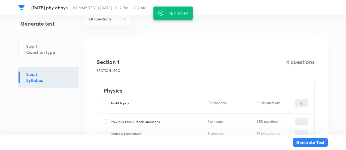
click at [314, 147] on div "Generate Test" at bounding box center [173, 142] width 310 height 15
click at [311, 143] on button "Generate Test" at bounding box center [310, 142] width 35 height 9
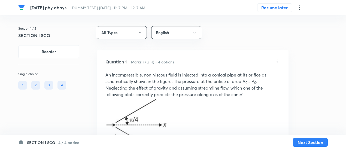
click at [65, 140] on h6 "4 / 4 added" at bounding box center [68, 143] width 21 height 6
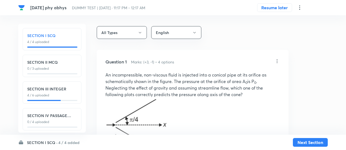
click at [64, 128] on div "SECTION IV PASSAGE INTEGER 0 / 4 uploaded" at bounding box center [52, 119] width 59 height 22
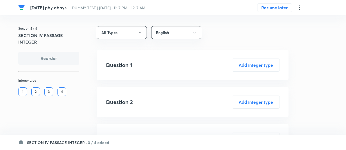
click at [300, 7] on icon at bounding box center [300, 7] width 7 height 7
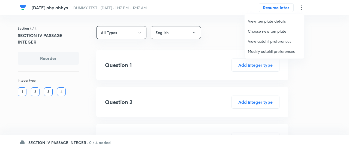
click at [270, 52] on span "Modify autofill preferences" at bounding box center [274, 52] width 53 height 6
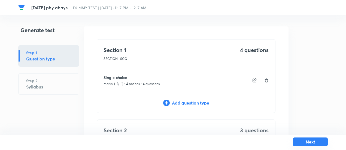
click at [302, 141] on button "Next" at bounding box center [310, 142] width 35 height 9
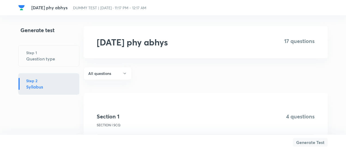
click at [302, 141] on button "Generate Test" at bounding box center [310, 142] width 35 height 9
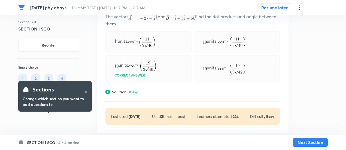
scroll to position [462, 0]
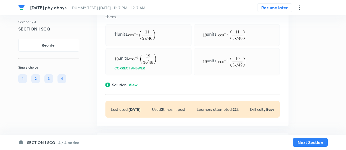
click at [70, 144] on h6 "4 / 4 added" at bounding box center [68, 143] width 21 height 6
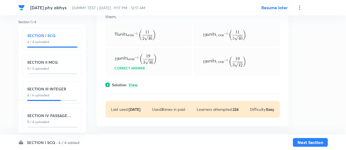
click at [62, 117] on h6 "SECTION IV PASSAGE INTEGER" at bounding box center [52, 116] width 50 height 6
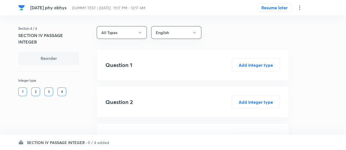
click at [68, 144] on h6 "SECTION IV PASSAGE INTEGER ·" at bounding box center [57, 143] width 60 height 6
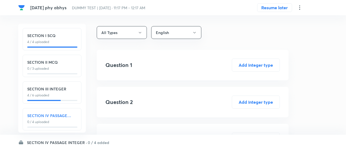
click at [62, 100] on div "SECTION III INTEGER 4 / 6 uploaded" at bounding box center [52, 93] width 59 height 22
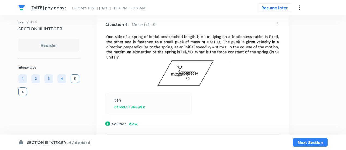
scroll to position [449, 0]
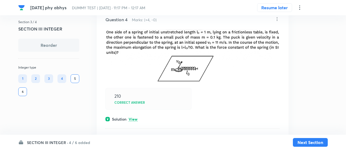
click at [134, 118] on p "View" at bounding box center [133, 120] width 9 height 4
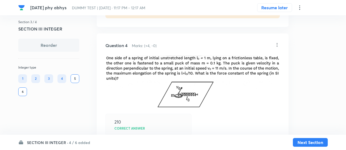
scroll to position [424, 0]
click at [77, 142] on h6 "4 / 6 added" at bounding box center [79, 143] width 21 height 6
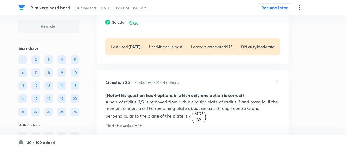
click at [49, 140] on h6 "80 / 100 added" at bounding box center [41, 143] width 28 height 6
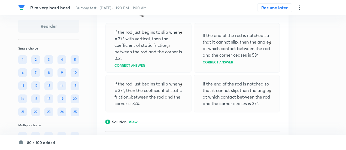
scroll to position [5895, 0]
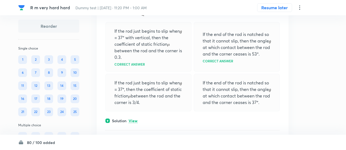
click at [135, 119] on p "View" at bounding box center [133, 121] width 9 height 4
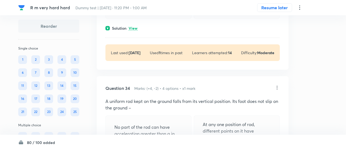
scroll to position [6765, 0]
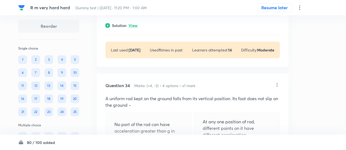
click at [135, 24] on p "View" at bounding box center [133, 26] width 9 height 4
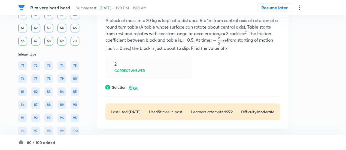
scroll to position [15928, 0]
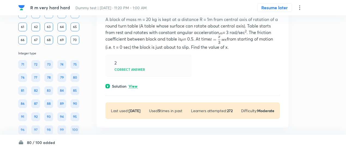
click at [135, 85] on p "View" at bounding box center [133, 87] width 9 height 4
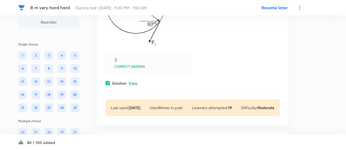
scroll to position [15790, 0]
click at [135, 82] on p "View" at bounding box center [133, 84] width 9 height 4
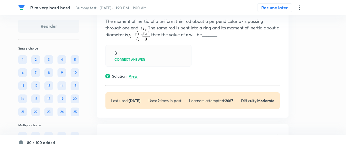
scroll to position [15595, 0]
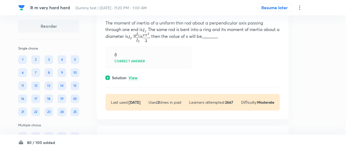
click at [135, 76] on p "View" at bounding box center [133, 78] width 9 height 4
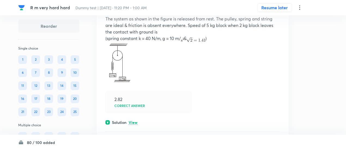
scroll to position [15388, 0]
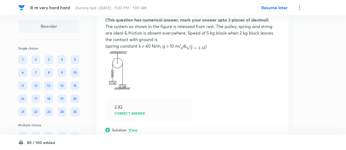
click at [137, 128] on p "View" at bounding box center [133, 130] width 9 height 4
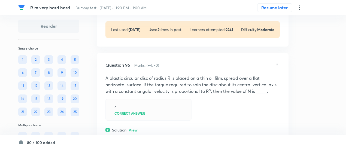
scroll to position [15204, 0]
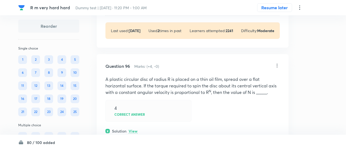
click at [136, 130] on p "View" at bounding box center [133, 132] width 9 height 4
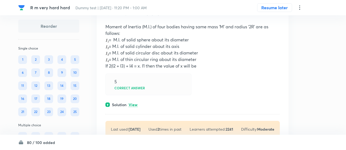
scroll to position [15105, 0]
click at [136, 104] on p "View" at bounding box center [133, 106] width 9 height 4
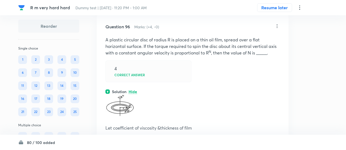
scroll to position [15321, 0]
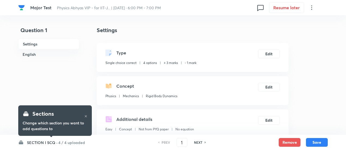
checkbox input "true"
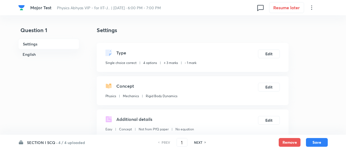
click at [71, 144] on h6 "4 / 4 uploaded" at bounding box center [71, 143] width 27 height 6
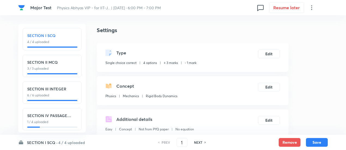
click at [61, 120] on p "1 / 4 uploaded" at bounding box center [52, 122] width 50 height 5
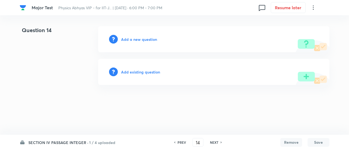
click at [178, 144] on h6 "PREV" at bounding box center [182, 142] width 8 height 5
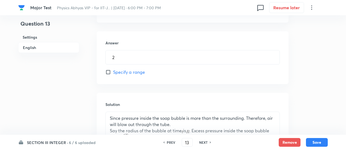
scroll to position [450, 0]
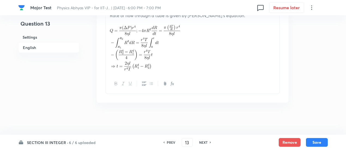
click at [204, 143] on h6 "NEXT" at bounding box center [203, 142] width 8 height 5
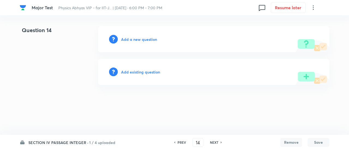
click at [204, 143] on div "PREV 14 ​ NEXT" at bounding box center [198, 142] width 70 height 9
click at [215, 142] on h6 "NEXT" at bounding box center [214, 142] width 8 height 5
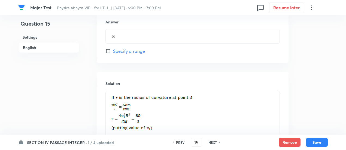
scroll to position [405, 0]
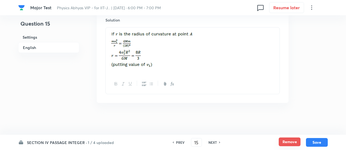
click at [283, 144] on button "Remove" at bounding box center [290, 142] width 22 height 9
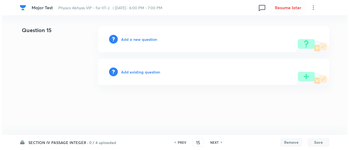
scroll to position [0, 0]
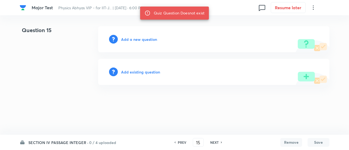
click at [193, 86] on html "Major Test Physics Abhyas VIP - for IIT-J... | [DATE] · 6:00 PM - 7:00 PM 0 Res…" at bounding box center [174, 55] width 349 height 111
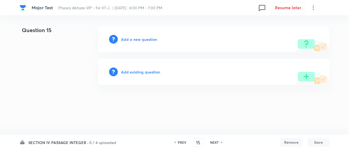
click at [182, 142] on h6 "PREV" at bounding box center [182, 142] width 8 height 5
type input "14"
click at [148, 39] on h6 "Add a new question" at bounding box center [139, 40] width 36 height 6
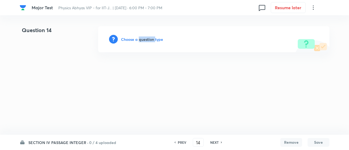
click at [148, 39] on h6 "Choose a question type" at bounding box center [142, 40] width 42 height 6
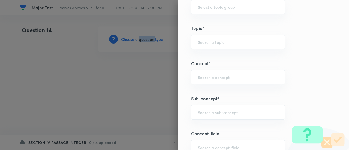
scroll to position [226, 0]
click at [222, 109] on input "text" at bounding box center [238, 110] width 80 height 5
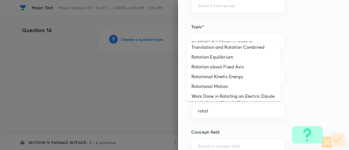
scroll to position [97, 0]
click at [208, 91] on li "Rotational Motion" at bounding box center [234, 86] width 94 height 10
type input "Rotational Motion"
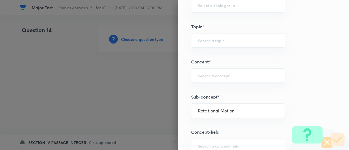
type input "Physics"
type input "Rotational Motion"
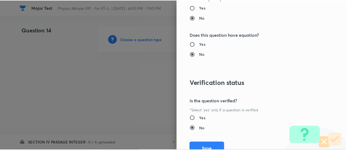
scroll to position [560, 0]
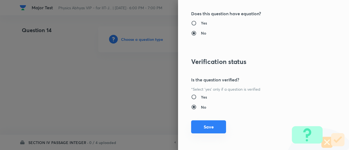
click at [208, 126] on button "Save" at bounding box center [208, 127] width 35 height 13
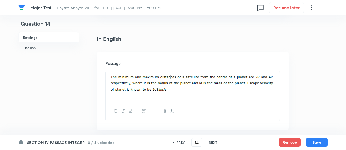
scroll to position [127, 0]
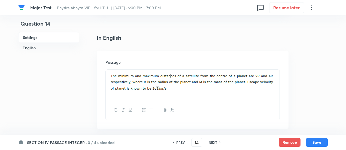
click at [277, 84] on div at bounding box center [193, 85] width 174 height 31
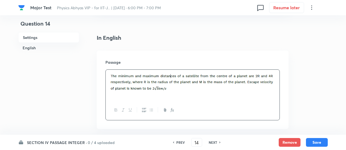
click at [277, 84] on div at bounding box center [193, 85] width 174 height 31
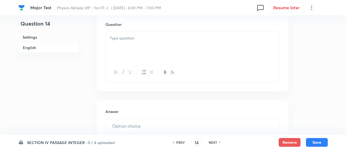
scroll to position [302, 0]
click at [176, 52] on div at bounding box center [193, 46] width 174 height 31
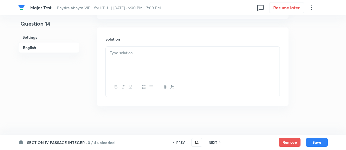
scroll to position [438, 0]
click at [164, 62] on div at bounding box center [193, 58] width 174 height 31
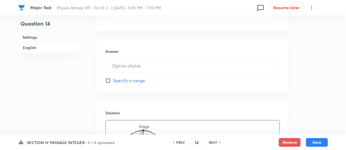
scroll to position [361, 0]
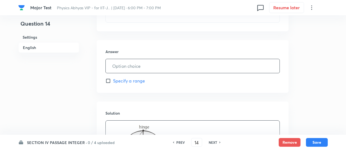
click at [164, 72] on input "text" at bounding box center [193, 66] width 174 height 14
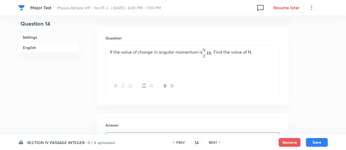
scroll to position [507, 0]
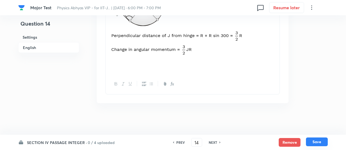
type input "3"
click at [324, 142] on button "Save" at bounding box center [317, 142] width 22 height 9
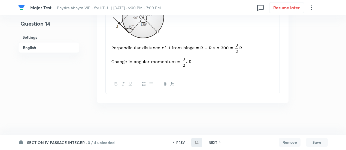
type input "15"
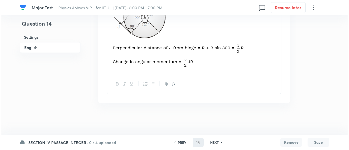
scroll to position [0, 0]
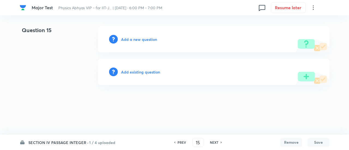
click at [149, 40] on h6 "Add a new question" at bounding box center [139, 40] width 36 height 6
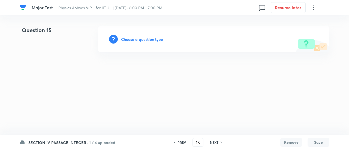
click at [149, 40] on h6 "Choose a question type" at bounding box center [142, 40] width 42 height 6
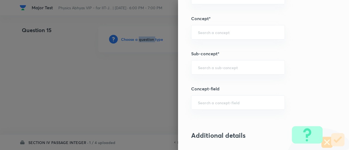
scroll to position [270, 0]
click at [217, 66] on input "text" at bounding box center [238, 66] width 80 height 5
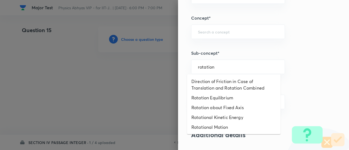
scroll to position [78, 0]
click at [204, 126] on li "Rotational Motion" at bounding box center [234, 127] width 94 height 10
type input "Rotational Motion"
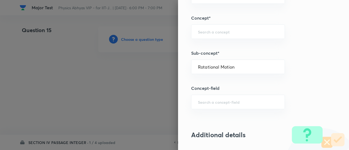
type input "Physics"
type input "Rotational Motion"
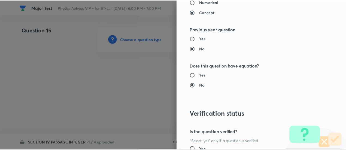
scroll to position [560, 0]
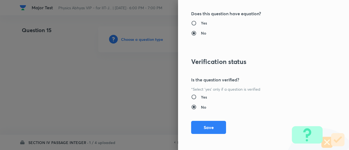
click at [204, 126] on button "Save" at bounding box center [208, 127] width 35 height 13
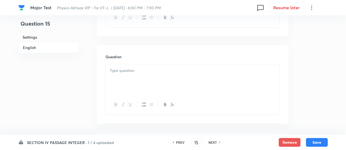
scroll to position [261, 0]
click at [155, 83] on div at bounding box center [193, 80] width 174 height 31
click at [182, 74] on div at bounding box center [193, 84] width 174 height 20
click at [163, 59] on div at bounding box center [193, 59] width 174 height 31
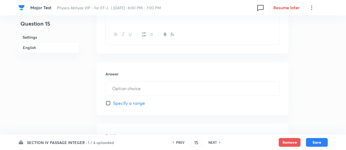
scroll to position [334, 0]
click at [158, 100] on div "Answer ​ Specify a range" at bounding box center [193, 90] width 192 height 53
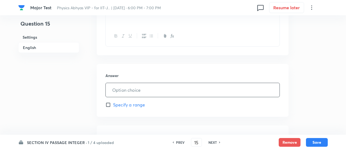
drag, startPoint x: 156, startPoint y: 98, endPoint x: 154, endPoint y: 96, distance: 2.9
click at [154, 96] on div "Answer ​ Specify a range" at bounding box center [193, 90] width 192 height 53
click at [154, 96] on input "text" at bounding box center [193, 90] width 174 height 14
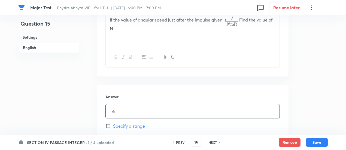
scroll to position [440, 0]
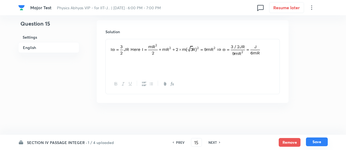
type input "6"
click at [312, 141] on button "Save" at bounding box center [317, 142] width 22 height 9
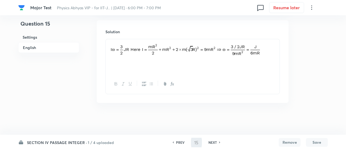
scroll to position [432, 0]
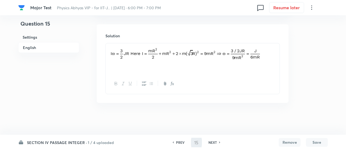
type input "16"
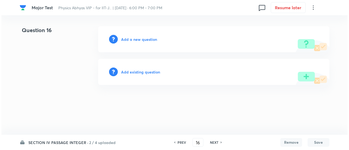
scroll to position [0, 0]
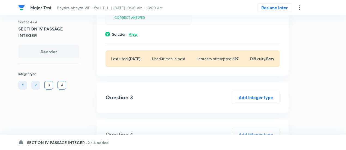
click at [83, 142] on h6 "SECTION IV PASSAGE INTEGER ·" at bounding box center [57, 143] width 60 height 6
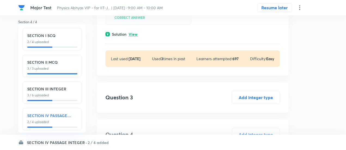
scroll to position [6, 0]
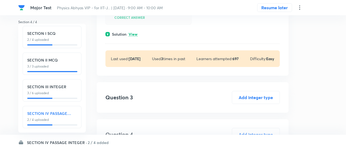
click at [74, 111] on h6 "SECTION IV PASSAGE INTEGER" at bounding box center [52, 114] width 50 height 6
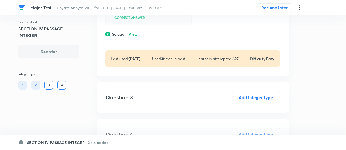
scroll to position [0, 0]
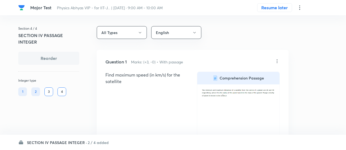
click at [300, 8] on icon at bounding box center [300, 7] width 7 height 7
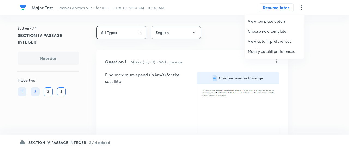
click at [270, 53] on span "Modify autofill preferences" at bounding box center [274, 52] width 53 height 6
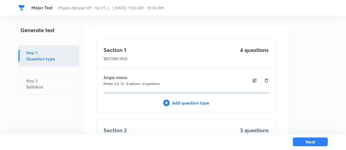
click at [325, 144] on button "Next" at bounding box center [310, 142] width 35 height 9
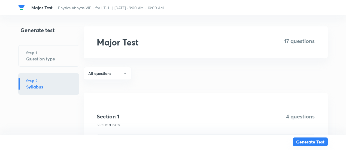
click at [325, 144] on button "Generate Test" at bounding box center [310, 142] width 35 height 9
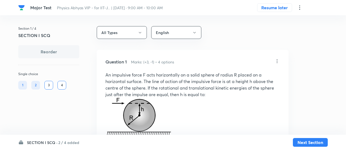
click at [59, 143] on h6 "2 / 4 added" at bounding box center [68, 143] width 21 height 6
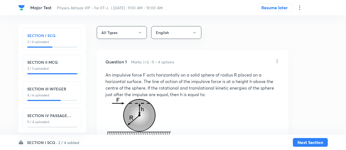
click at [60, 117] on h6 "SECTION IV PASSAGE INTEGER" at bounding box center [52, 116] width 50 height 6
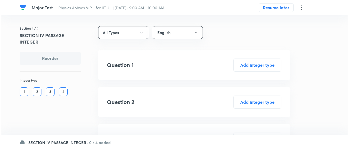
scroll to position [74, 0]
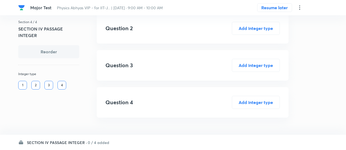
click at [299, 7] on icon at bounding box center [299, 7] width 1 height 4
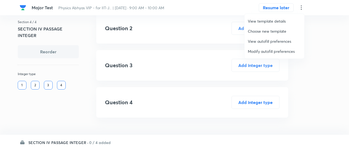
click at [260, 50] on span "Modify autofill preferences" at bounding box center [274, 52] width 53 height 6
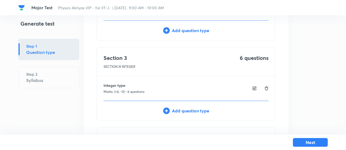
scroll to position [255, 0]
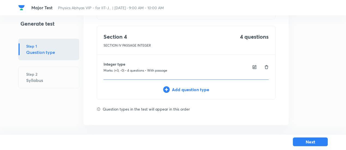
click at [301, 142] on button "Next" at bounding box center [310, 142] width 35 height 9
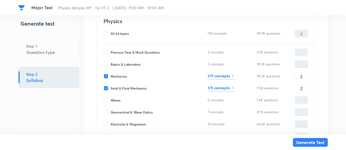
scroll to position [2045, 0]
click at [227, 74] on h6 "1/9 concepts" at bounding box center [219, 76] width 22 height 6
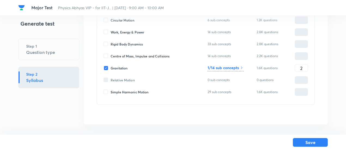
click at [105, 65] on div "Gravitation 1/14 sub concepts 1.6K questions 2 ​" at bounding box center [206, 68] width 205 height 8
click at [107, 44] on input "Rigid Body Dynamics" at bounding box center [107, 44] width 7 height 5
checkbox input "true"
type input "0"
click at [113, 68] on span "Gravitation" at bounding box center [119, 68] width 17 height 5
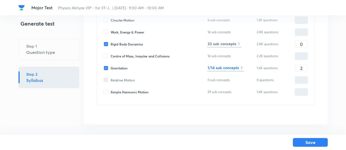
click at [111, 68] on input "Gravitation" at bounding box center [107, 68] width 7 height 5
checkbox input "false"
click at [297, 45] on input "0" at bounding box center [301, 45] width 13 height 10
type input "2"
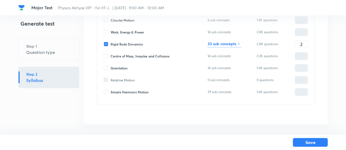
click at [225, 44] on h6 "33 sub concepts" at bounding box center [222, 44] width 29 height 6
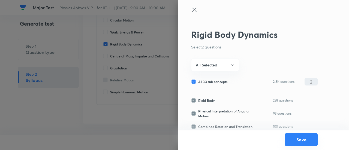
click at [293, 140] on button "Save" at bounding box center [301, 139] width 33 height 13
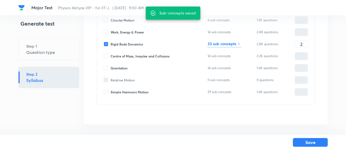
click at [226, 43] on h6 "33 sub concepts" at bounding box center [222, 44] width 29 height 6
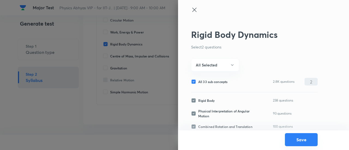
click at [304, 144] on button "Save" at bounding box center [301, 139] width 33 height 13
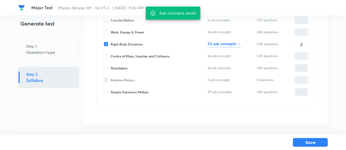
click at [304, 144] on button "Save" at bounding box center [310, 142] width 35 height 9
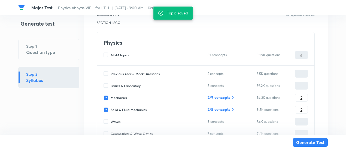
click at [234, 109] on icon at bounding box center [233, 109] width 1 height 2
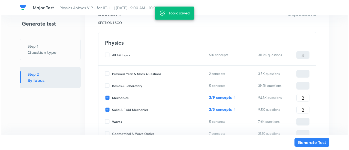
scroll to position [55, 0]
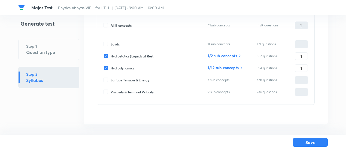
click at [145, 55] on span "Hydrostatics (Liquids at Rest)" at bounding box center [133, 56] width 44 height 5
click at [111, 55] on input "Hydrostatics (Liquids at Rest)" at bounding box center [107, 56] width 7 height 5
checkbox input "false"
click at [301, 67] on input "1" at bounding box center [301, 69] width 13 height 10
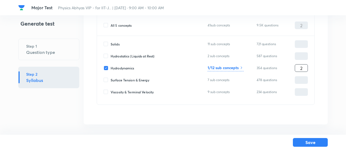
type input "2"
click at [235, 66] on h6 "1/12 sub concepts" at bounding box center [223, 68] width 31 height 6
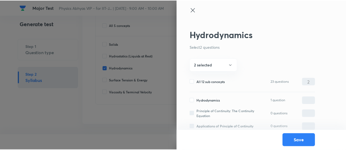
scroll to position [121, 0]
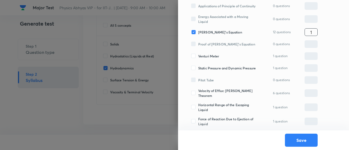
click at [317, 35] on input "1" at bounding box center [311, 33] width 13 height 10
type input "2"
click at [300, 140] on button "Save" at bounding box center [301, 139] width 33 height 13
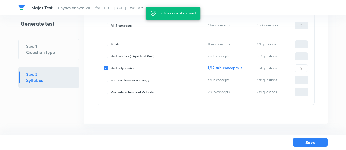
click at [300, 140] on button "Save" at bounding box center [310, 142] width 35 height 9
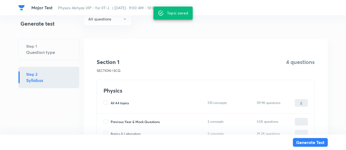
click at [300, 140] on button "Generate Test" at bounding box center [310, 142] width 35 height 9
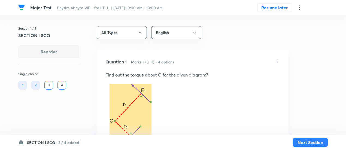
click at [69, 141] on h6 "2 / 4 added" at bounding box center [68, 143] width 21 height 6
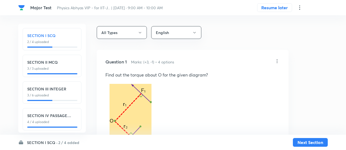
click at [62, 125] on div "SECTION IV PASSAGE INTEGER 4 / 4 uploaded" at bounding box center [52, 119] width 59 height 22
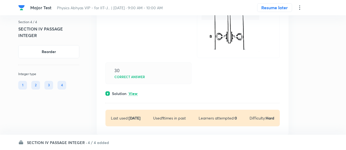
scroll to position [181, 0]
click at [131, 92] on p "View" at bounding box center [133, 94] width 9 height 4
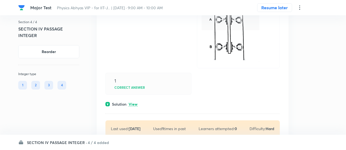
scroll to position [469, 0]
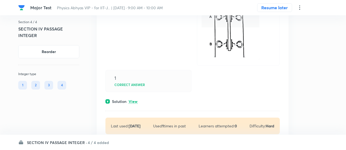
click at [131, 100] on p "View" at bounding box center [133, 102] width 9 height 4
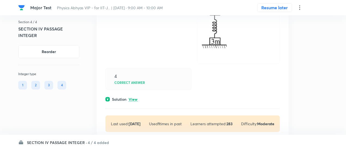
scroll to position [844, 0]
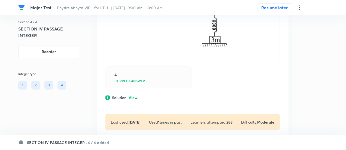
click at [134, 96] on p "View" at bounding box center [133, 98] width 9 height 4
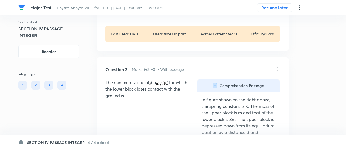
scroll to position [708, 0]
click at [276, 66] on icon at bounding box center [277, 68] width 5 height 5
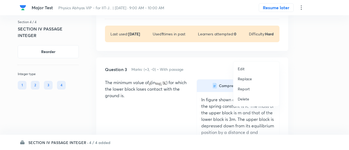
click at [244, 77] on p "Replace" at bounding box center [245, 79] width 14 height 6
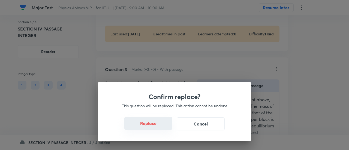
click at [152, 126] on button "Replace" at bounding box center [148, 123] width 48 height 13
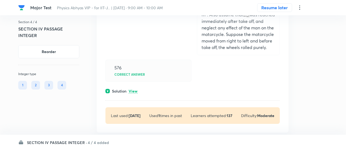
scroll to position [1366, 0]
click at [137, 89] on p "View" at bounding box center [133, 91] width 9 height 4
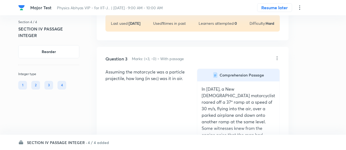
scroll to position [715, 0]
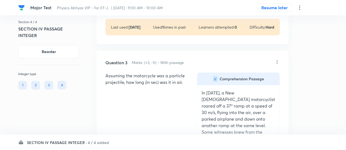
click at [278, 59] on icon at bounding box center [277, 61] width 5 height 5
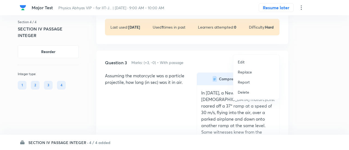
click at [245, 71] on p "Replace" at bounding box center [245, 72] width 14 height 6
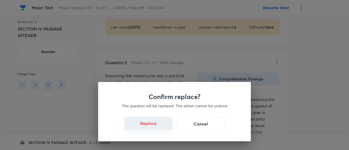
click at [152, 128] on button "Replace" at bounding box center [148, 123] width 48 height 13
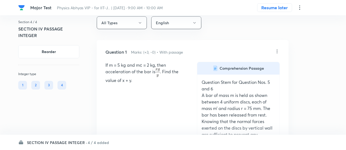
scroll to position [10, 0]
click at [279, 51] on icon at bounding box center [277, 51] width 5 height 5
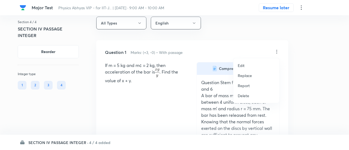
click at [247, 74] on p "Replace" at bounding box center [245, 76] width 14 height 6
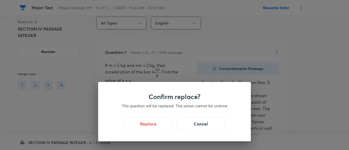
click at [193, 116] on div "Confirm replace? This question will be replaced. This action cannot be undone R…" at bounding box center [174, 111] width 153 height 59
click at [197, 124] on button "Cancel" at bounding box center [201, 123] width 48 height 13
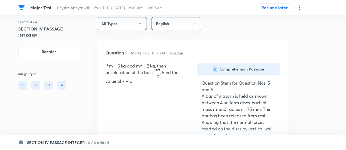
scroll to position [8, 0]
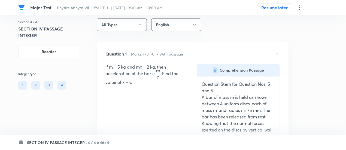
click at [277, 52] on icon at bounding box center [277, 53] width 5 height 5
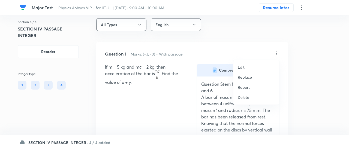
click at [240, 76] on p "Replace" at bounding box center [245, 77] width 14 height 6
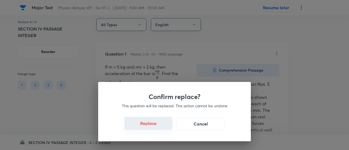
click at [151, 127] on button "Replace" at bounding box center [148, 123] width 48 height 13
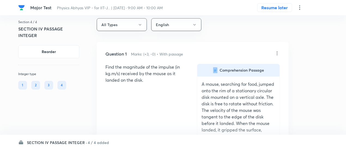
click at [151, 127] on div "Find the magnitude of the impulse (in kg.m/s) received by the mouse as it lande…" at bounding box center [193, 150] width 175 height 173
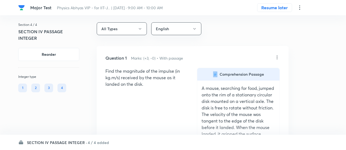
scroll to position [4, 0]
click at [276, 56] on icon at bounding box center [277, 57] width 5 height 5
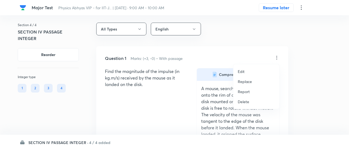
click at [245, 82] on p "Replace" at bounding box center [245, 82] width 14 height 6
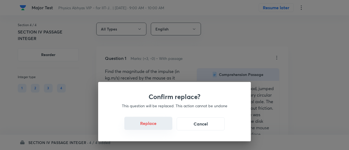
click at [153, 126] on button "Replace" at bounding box center [148, 123] width 48 height 13
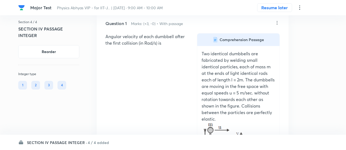
scroll to position [38, 0]
click at [276, 24] on icon at bounding box center [277, 22] width 5 height 5
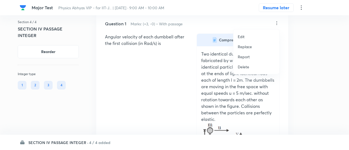
click at [247, 45] on p "Replace" at bounding box center [245, 47] width 14 height 6
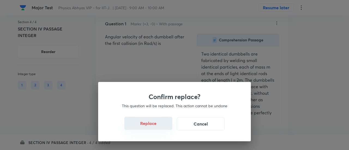
click at [154, 127] on button "Replace" at bounding box center [148, 123] width 48 height 13
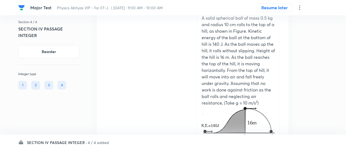
scroll to position [0, 0]
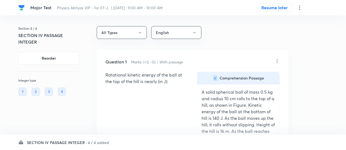
click at [279, 61] on icon at bounding box center [277, 61] width 5 height 5
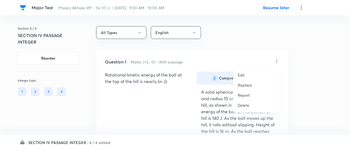
click at [248, 83] on p "Replace" at bounding box center [245, 85] width 14 height 6
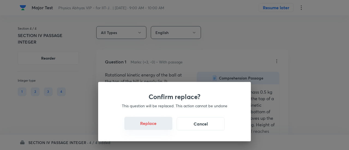
click at [150, 127] on button "Replace" at bounding box center [148, 123] width 48 height 13
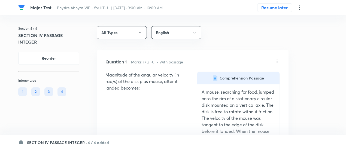
click at [278, 59] on icon at bounding box center [277, 61] width 5 height 5
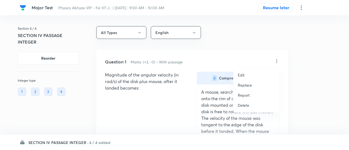
click at [242, 84] on p "Replace" at bounding box center [245, 85] width 14 height 6
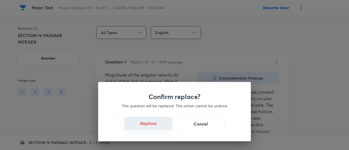
click at [157, 127] on button "Replace" at bounding box center [148, 123] width 48 height 13
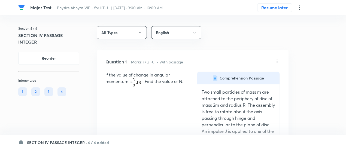
click at [157, 127] on div "If the value of change in angular momentum is . Find the value of N. Comprehens…" at bounding box center [193, 133] width 175 height 123
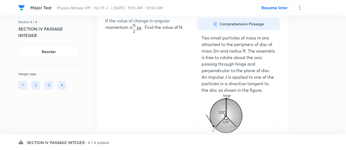
scroll to position [54, 0]
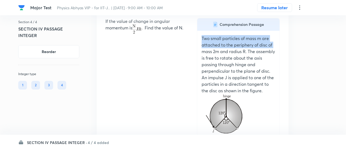
drag, startPoint x: 191, startPoint y: 54, endPoint x: 202, endPoint y: 39, distance: 18.9
click at [202, 39] on div "If the value of change in angular momentum is . Find the value of N. Comprehens…" at bounding box center [193, 79] width 175 height 123
click at [202, 39] on p "Two small particles of mass m are attached to the periphery of disc of mass 2m …" at bounding box center [239, 64] width 74 height 59
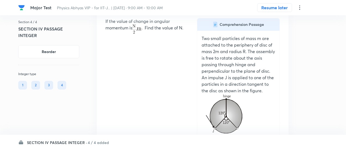
click at [202, 38] on p "Two small particles of mass m are attached to the periphery of disc of mass 2m …" at bounding box center [239, 64] width 74 height 59
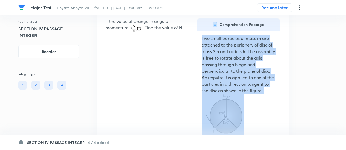
drag, startPoint x: 202, startPoint y: 38, endPoint x: 260, endPoint y: 108, distance: 90.8
click at [260, 108] on div "Two small particles of mass m are attached to the periphery of disc of mass 2m …" at bounding box center [239, 85] width 74 height 101
copy p "Two small particles of mass m are attached to the periphery of disc of mass 2m …"
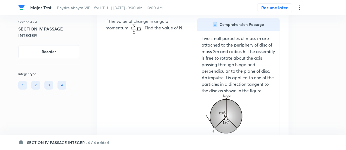
click at [125, 25] on p "If the value of change in angular momentum is . Find the value of N." at bounding box center [147, 26] width 83 height 16
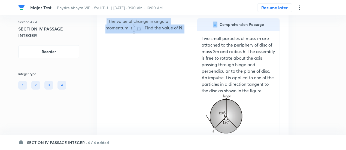
click at [125, 25] on p "If the value of change in angular momentum is . Find the value of N." at bounding box center [147, 26] width 83 height 16
copy p "If the value of change in angular momentum is . Find the value of N."
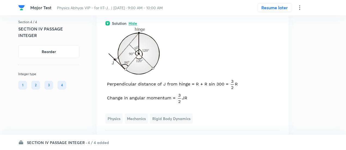
scroll to position [207, 0]
click at [279, 67] on p at bounding box center [193, 66] width 175 height 81
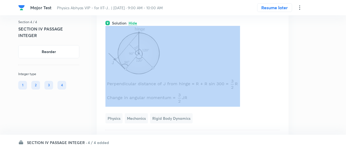
click at [279, 67] on p at bounding box center [193, 66] width 175 height 81
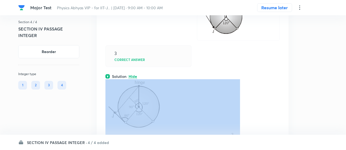
scroll to position [153, 0]
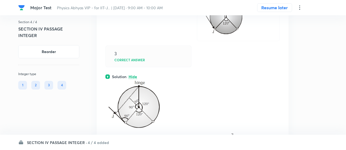
click at [206, 66] on div "3 Correct answer" at bounding box center [193, 57] width 175 height 22
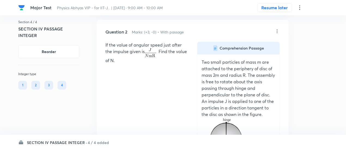
scroll to position [357, 0]
click at [126, 49] on p "If the value of angular speed just after the impulse given is . Find the value …" at bounding box center [147, 52] width 83 height 22
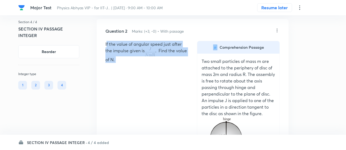
click at [126, 49] on p "If the value of angular speed just after the impulse given is . Find the value …" at bounding box center [147, 52] width 83 height 22
copy p "If the value of angular speed just after the impulse given is . Find the value …"
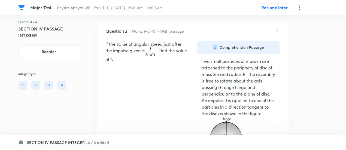
click at [219, 98] on p "Two small particles of mass m are attached to the periphery of disc of mass 2m …" at bounding box center [239, 87] width 74 height 59
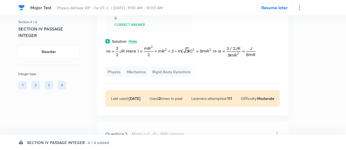
scroll to position [515, 0]
click at [267, 47] on p at bounding box center [193, 52] width 175 height 16
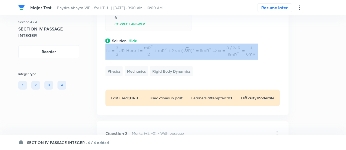
click at [267, 47] on p at bounding box center [193, 52] width 175 height 16
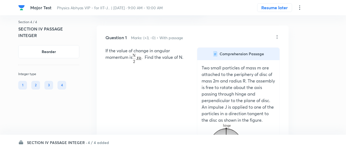
scroll to position [0, 0]
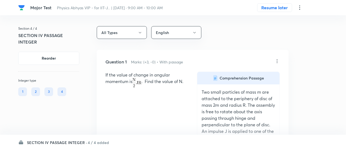
click at [278, 61] on icon at bounding box center [277, 61] width 5 height 5
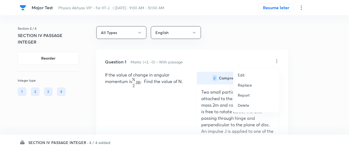
click at [244, 86] on p "Replace" at bounding box center [245, 85] width 14 height 6
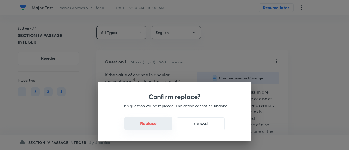
click at [154, 127] on button "Replace" at bounding box center [148, 123] width 48 height 13
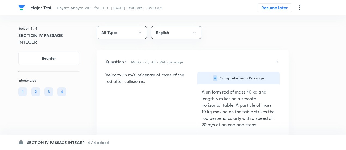
click at [278, 59] on icon at bounding box center [277, 61] width 5 height 5
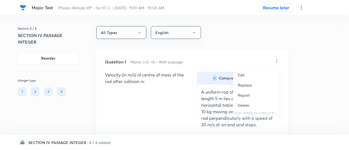
click at [241, 86] on p "Replace" at bounding box center [245, 85] width 14 height 6
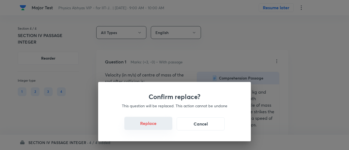
click at [154, 125] on button "Replace" at bounding box center [148, 123] width 48 height 13
click at [154, 125] on button "Replace" at bounding box center [148, 124] width 48 height 13
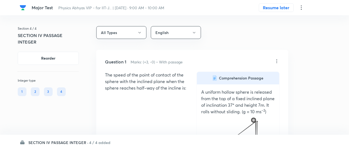
click at [154, 125] on div "Confirm replace? This question will be replaced. This action cannot be undone R…" at bounding box center [174, 75] width 349 height 150
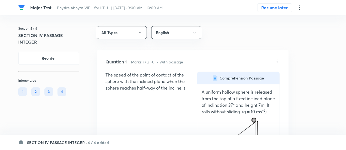
click at [278, 62] on icon at bounding box center [277, 61] width 5 height 5
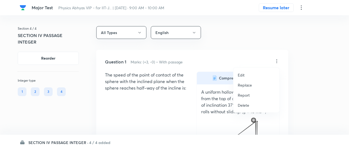
click at [242, 87] on p "Replace" at bounding box center [245, 85] width 14 height 6
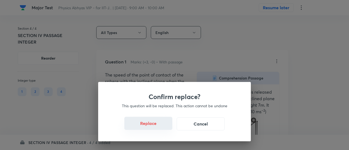
click at [155, 128] on button "Replace" at bounding box center [148, 123] width 48 height 13
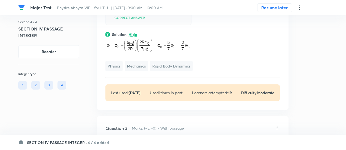
scroll to position [494, 0]
click at [277, 129] on icon at bounding box center [277, 127] width 5 height 5
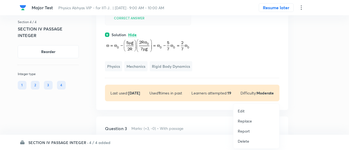
click at [245, 122] on p "Replace" at bounding box center [245, 121] width 14 height 6
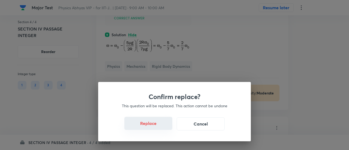
click at [151, 128] on button "Replace" at bounding box center [148, 123] width 48 height 13
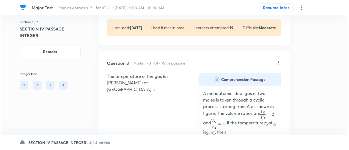
scroll to position [551, 0]
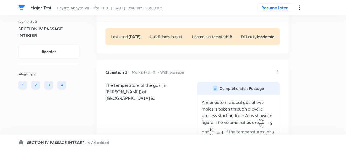
click at [299, 10] on icon at bounding box center [300, 7] width 7 height 7
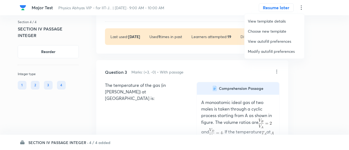
click at [263, 49] on span "Modify autofill preferences" at bounding box center [274, 52] width 53 height 6
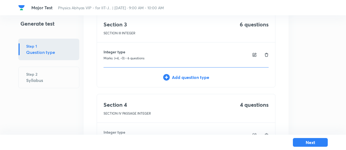
scroll to position [255, 0]
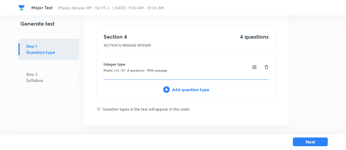
click at [309, 140] on button "Next" at bounding box center [310, 142] width 35 height 9
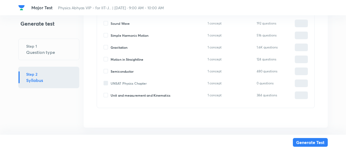
scroll to position [2530, 0]
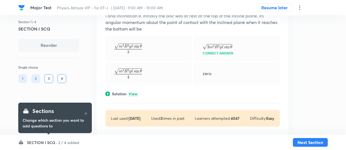
scroll to position [66, 0]
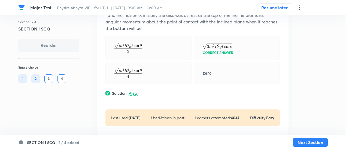
click at [134, 92] on p "View" at bounding box center [133, 94] width 9 height 4
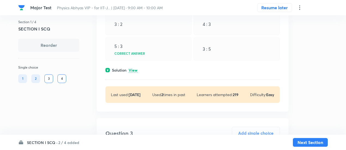
click at [134, 71] on p "View" at bounding box center [133, 70] width 9 height 4
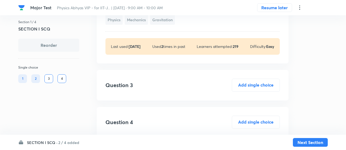
scroll to position [452, 0]
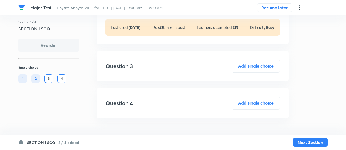
click at [71, 141] on h6 "2 / 4 added" at bounding box center [68, 143] width 21 height 6
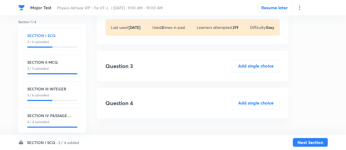
click at [62, 123] on p "4 / 4 uploaded" at bounding box center [52, 122] width 50 height 5
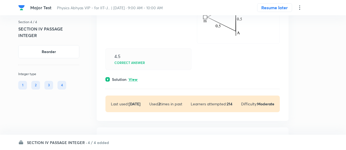
scroll to position [156, 0]
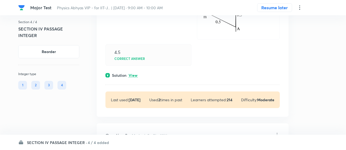
click at [136, 76] on p "View" at bounding box center [133, 76] width 9 height 4
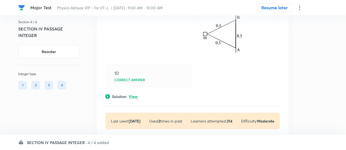
scroll to position [389, 0]
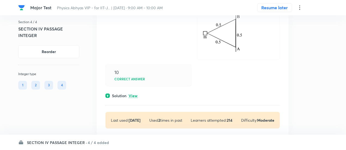
click at [135, 96] on p "View" at bounding box center [133, 96] width 9 height 4
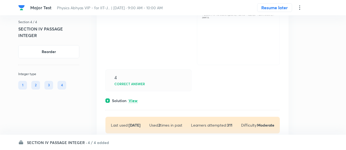
scroll to position [635, 0]
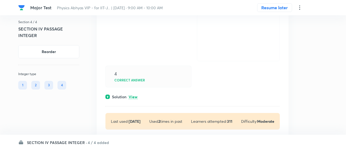
click at [135, 96] on p "View" at bounding box center [133, 97] width 9 height 4
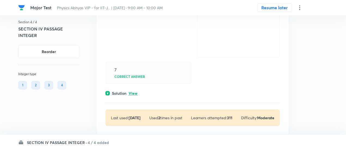
scroll to position [891, 0]
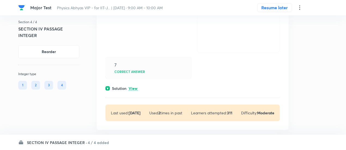
click at [135, 89] on p "View" at bounding box center [133, 89] width 9 height 4
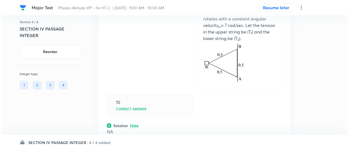
scroll to position [356, 0]
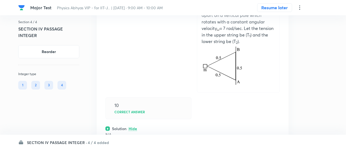
click at [299, 7] on icon at bounding box center [299, 7] width 1 height 4
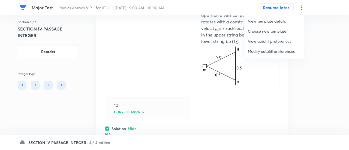
click at [272, 51] on span "Modify autofill preferences" at bounding box center [274, 52] width 53 height 6
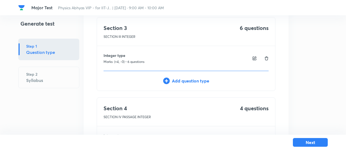
scroll to position [255, 0]
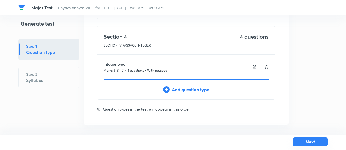
click at [300, 143] on button "Next" at bounding box center [310, 142] width 35 height 9
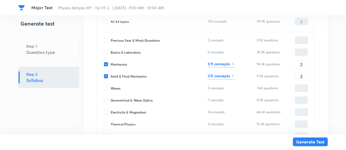
scroll to position [2057, 0]
click at [227, 63] on h6 "1/9 concepts" at bounding box center [219, 65] width 22 height 6
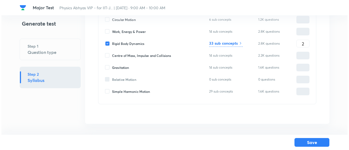
scroll to position [103, 0]
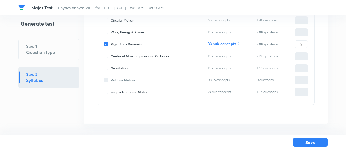
click at [227, 44] on h6 "33 sub concepts" at bounding box center [222, 44] width 29 height 6
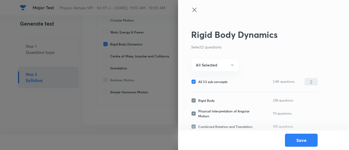
click at [194, 10] on icon at bounding box center [194, 10] width 7 height 7
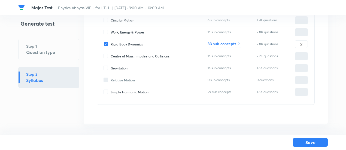
click at [223, 45] on h6 "33 sub concepts" at bounding box center [222, 44] width 29 height 6
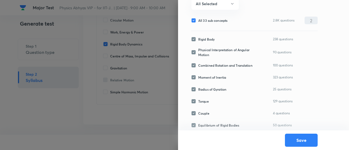
scroll to position [59, 0]
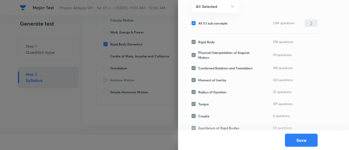
click at [213, 22] on span "All 33 sub concepts" at bounding box center [212, 23] width 29 height 5
click at [198, 22] on input "All 33 sub concepts" at bounding box center [194, 23] width 7 height 5
checkbox input "false"
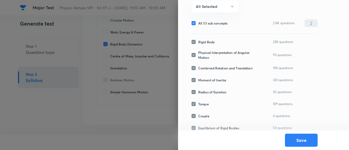
checkbox input "false"
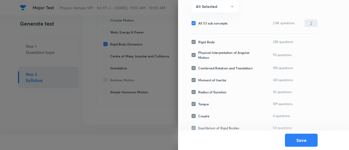
checkbox input "false"
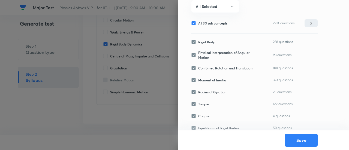
checkbox input "false"
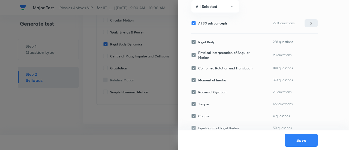
checkbox input "false"
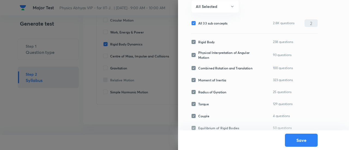
checkbox input "false"
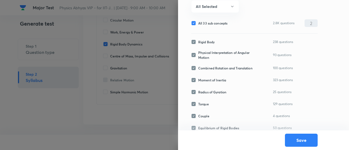
checkbox input "false"
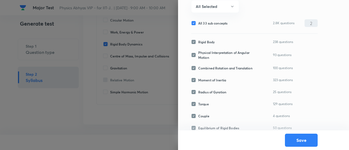
checkbox input "false"
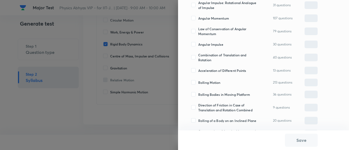
scroll to position [271, 0]
click at [213, 79] on div "Rolling Motion 213 questions ​" at bounding box center [254, 83] width 127 height 8
click at [213, 80] on span "Rolling Motion" at bounding box center [209, 82] width 22 height 5
click at [198, 80] on input "Rolling Motion" at bounding box center [194, 82] width 7 height 5
checkbox input "true"
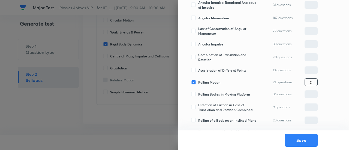
click at [305, 86] on input "0" at bounding box center [311, 83] width 13 height 10
click at [305, 86] on input "2" at bounding box center [311, 83] width 13 height 10
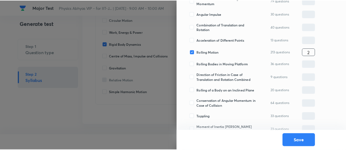
scroll to position [384, 0]
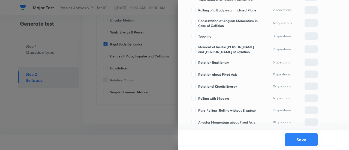
type input "2"
click at [303, 138] on button "Save" at bounding box center [301, 139] width 33 height 13
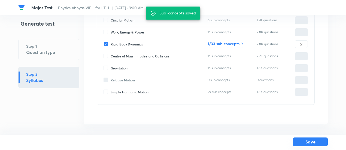
click at [304, 142] on button "Save" at bounding box center [310, 142] width 35 height 9
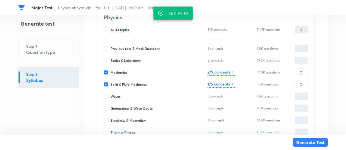
click at [199, 97] on div "Waves 5 concepts 7.6K questions ​" at bounding box center [206, 97] width 205 height 8
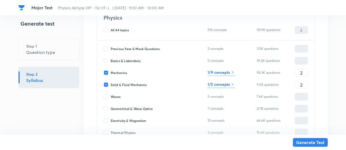
scroll to position [2047, 0]
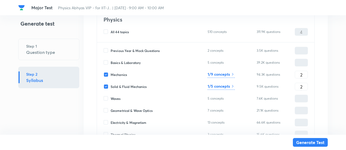
click at [231, 86] on icon at bounding box center [233, 86] width 4 height 4
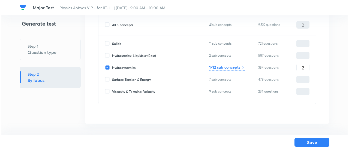
scroll to position [55, 0]
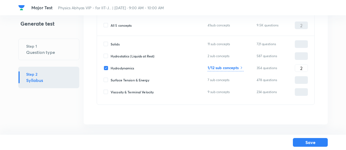
click at [236, 67] on h6 "1/12 sub concepts" at bounding box center [223, 68] width 31 height 6
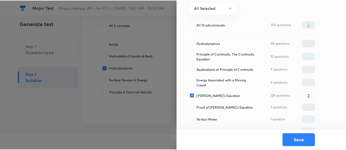
scroll to position [58, 0]
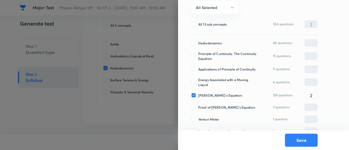
click at [196, 23] on input "All 12 sub concepts" at bounding box center [194, 24] width 7 height 5
checkbox input "true"
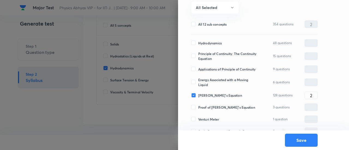
checkbox input "true"
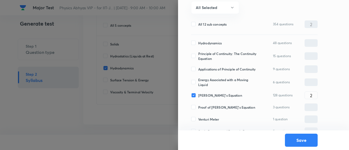
checkbox input "true"
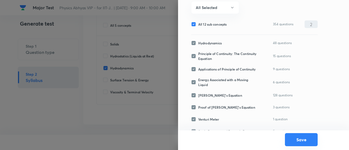
click at [299, 143] on button "Save" at bounding box center [301, 139] width 33 height 13
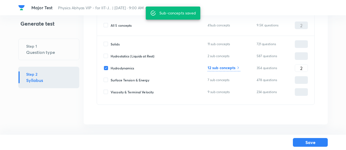
click at [299, 143] on button "Save" at bounding box center [310, 142] width 35 height 9
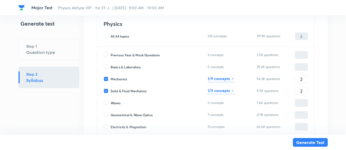
scroll to position [2042, 0]
click at [122, 77] on span "Mechanics" at bounding box center [119, 79] width 16 height 5
click at [111, 77] on input "Mechanics" at bounding box center [107, 79] width 7 height 5
checkbox input "false"
type input "2"
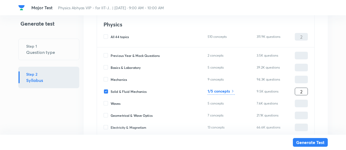
click at [297, 87] on input "2" at bounding box center [301, 92] width 13 height 10
type input "4"
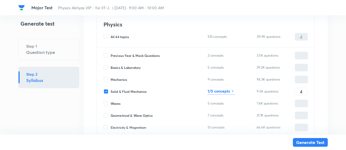
click at [226, 90] on h6 "1/5 concepts" at bounding box center [219, 91] width 22 height 6
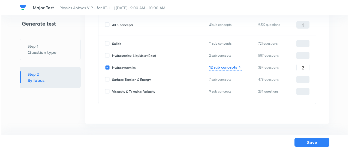
scroll to position [55, 0]
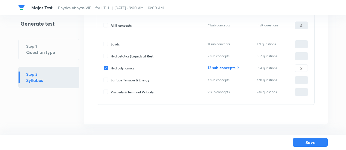
click at [227, 70] on h6 "12 sub concepts" at bounding box center [222, 68] width 28 height 6
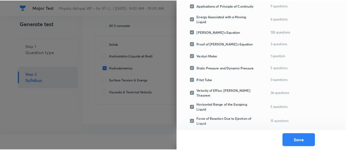
scroll to position [0, 0]
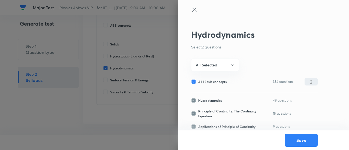
click at [194, 10] on icon at bounding box center [194, 10] width 4 height 4
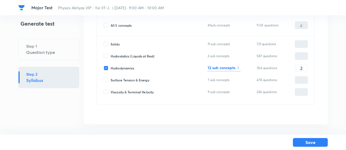
click at [311, 70] on div "Solids 11 sub concepts 721 questions ​ Hydrostatics (Liquids at Rest) 2 sub con…" at bounding box center [206, 70] width 218 height 69
click at [306, 69] on input "2" at bounding box center [301, 69] width 13 height 10
type input "4"
click at [311, 141] on button "Save" at bounding box center [310, 142] width 35 height 9
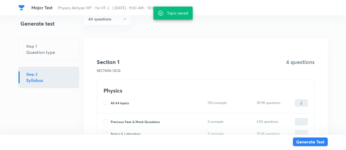
click at [311, 141] on button "Generate Test" at bounding box center [310, 142] width 35 height 9
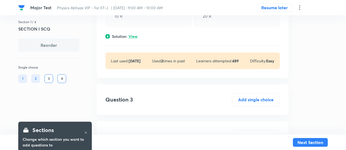
scroll to position [328, 0]
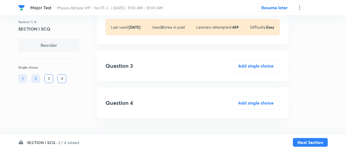
click at [65, 142] on h6 "2 / 4 added" at bounding box center [68, 143] width 21 height 6
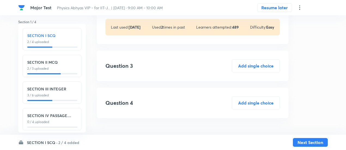
click at [65, 128] on div "SECTION IV PASSAGE INTEGER 0 / 4 uploaded" at bounding box center [52, 119] width 59 height 22
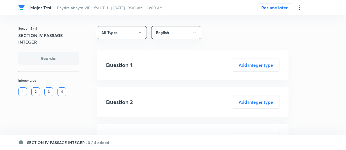
click at [300, 8] on icon at bounding box center [300, 7] width 7 height 7
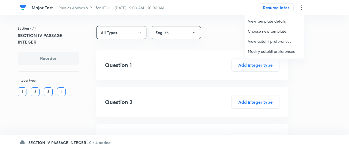
click at [272, 51] on span "Modify autofill preferences" at bounding box center [274, 52] width 53 height 6
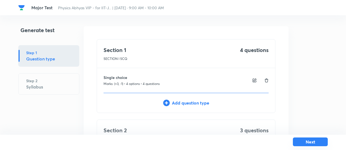
click at [311, 142] on button "Next" at bounding box center [310, 142] width 35 height 9
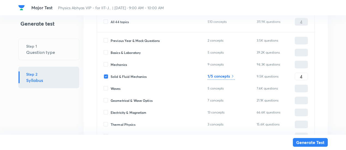
scroll to position [2057, 0]
click at [228, 78] on h6 "1/5 concepts" at bounding box center [219, 77] width 22 height 6
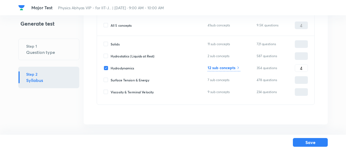
click at [124, 26] on span "All 5 concepts" at bounding box center [121, 25] width 21 height 5
click at [111, 26] on input "All 5 concepts" at bounding box center [107, 25] width 7 height 5
checkbox input "true"
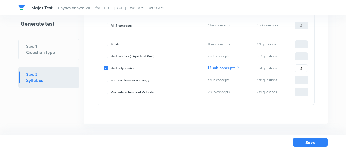
checkbox input "true"
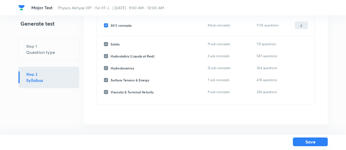
click at [300, 141] on button "Save" at bounding box center [310, 142] width 35 height 9
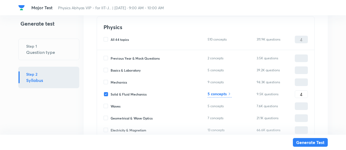
scroll to position [2040, 0]
click at [323, 143] on button "Generate Test" at bounding box center [310, 142] width 35 height 9
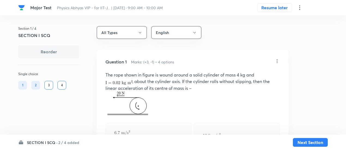
click at [70, 142] on h6 "2 / 4 added" at bounding box center [68, 143] width 21 height 6
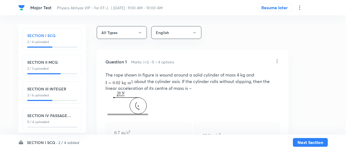
click at [64, 124] on p "0 / 4 uploaded" at bounding box center [52, 122] width 50 height 5
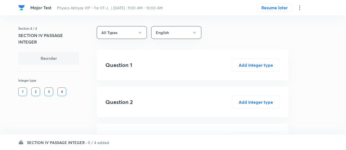
click at [79, 142] on h6 "SECTION IV PASSAGE INTEGER ·" at bounding box center [57, 143] width 60 height 6
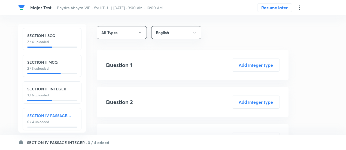
click at [68, 112] on div "SECTION IV PASSAGE INTEGER 0 / 4 uploaded" at bounding box center [52, 119] width 59 height 22
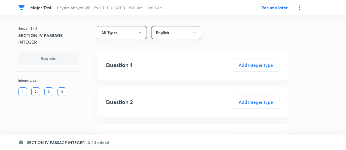
click at [68, 142] on h6 "SECTION IV PASSAGE INTEGER ·" at bounding box center [57, 143] width 60 height 6
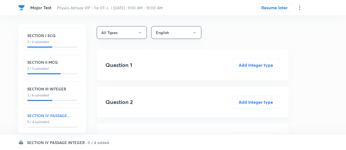
click at [301, 9] on icon at bounding box center [300, 7] width 7 height 7
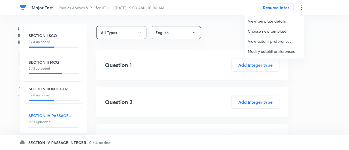
click at [271, 52] on span "Modify autofill preferences" at bounding box center [274, 52] width 53 height 6
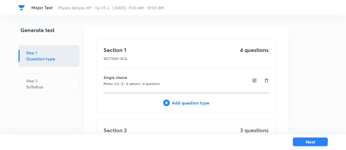
click at [303, 143] on button "Next" at bounding box center [310, 142] width 35 height 9
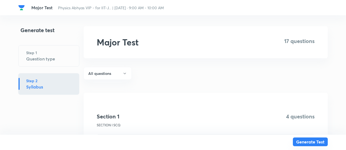
click at [303, 143] on button "Generate Test" at bounding box center [310, 142] width 35 height 9
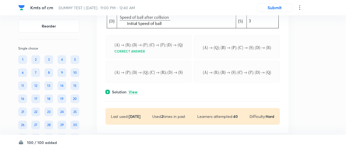
scroll to position [2947, 0]
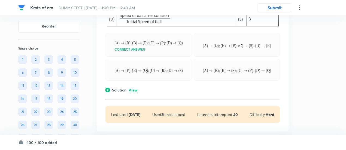
click at [50, 142] on h6 "100 / 100 added" at bounding box center [42, 143] width 30 height 6
click at [39, 143] on h6 "100 / 100 added" at bounding box center [42, 143] width 30 height 6
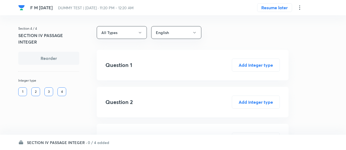
click at [300, 7] on icon at bounding box center [299, 7] width 1 height 4
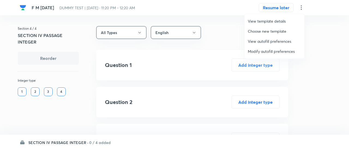
click at [268, 49] on span "Modify autofill preferences" at bounding box center [274, 52] width 53 height 6
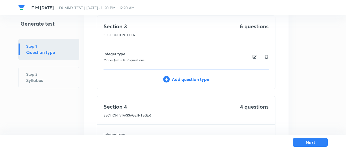
scroll to position [255, 0]
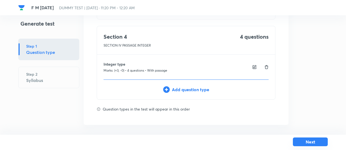
click at [298, 140] on button "Next" at bounding box center [310, 142] width 35 height 9
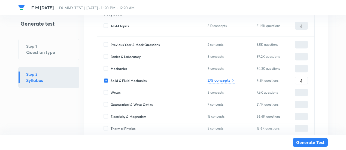
scroll to position [2052, 0]
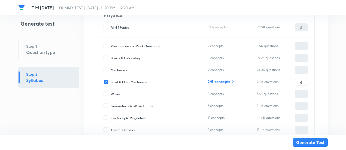
click at [221, 79] on h6 "2/5 concepts" at bounding box center [219, 82] width 23 height 6
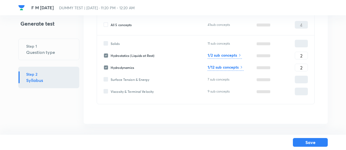
scroll to position [55, 0]
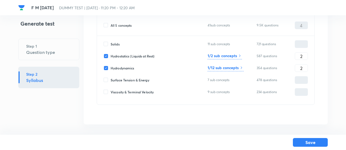
click at [115, 27] on span "All 5 concepts" at bounding box center [121, 25] width 21 height 5
click at [111, 27] on input "All 5 concepts" at bounding box center [107, 25] width 7 height 5
checkbox input "true"
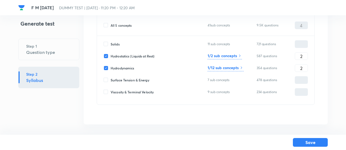
checkbox input "true"
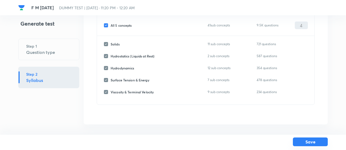
click at [305, 144] on button "Save" at bounding box center [310, 142] width 35 height 9
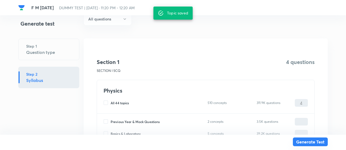
click at [305, 144] on button "Generate Test" at bounding box center [310, 142] width 35 height 9
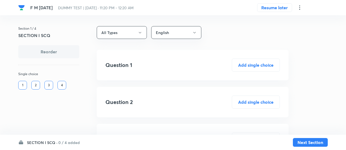
click at [69, 140] on h6 "0 / 4 added" at bounding box center [69, 143] width 22 height 6
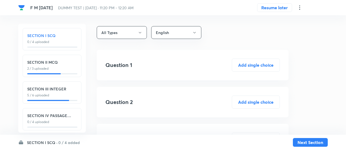
click at [61, 111] on div "SECTION IV PASSAGE INTEGER 0 / 4 uploaded" at bounding box center [52, 119] width 59 height 22
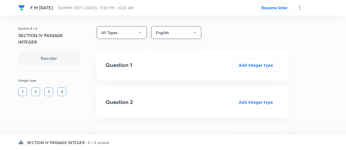
click at [76, 142] on h6 "SECTION IV PASSAGE INTEGER ·" at bounding box center [57, 143] width 60 height 6
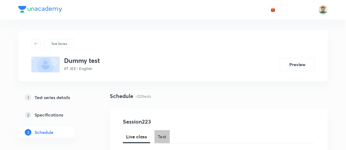
click at [163, 136] on span "Test" at bounding box center [162, 137] width 9 height 7
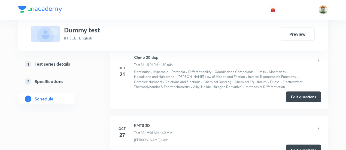
scroll to position [3916, 0]
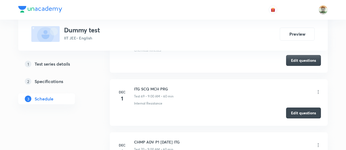
click at [294, 108] on button "Edit questions" at bounding box center [303, 113] width 35 height 11
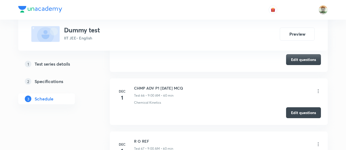
scroll to position [1456, 0]
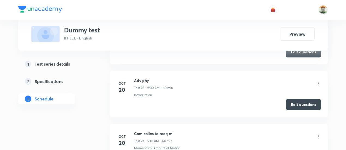
click at [290, 100] on button "Edit questions" at bounding box center [303, 104] width 35 height 11
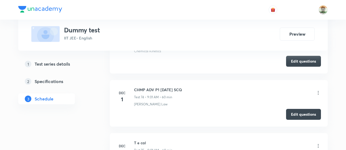
scroll to position [4340, 0]
click at [296, 109] on button "Edit questions" at bounding box center [303, 114] width 35 height 11
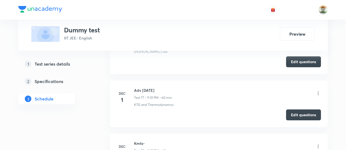
scroll to position [4446, 0]
click at [297, 109] on button "Edit questions" at bounding box center [303, 114] width 35 height 11
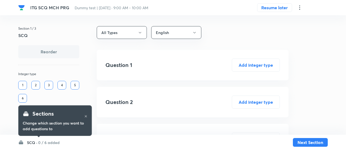
click at [53, 142] on h6 "0 / 6 added" at bounding box center [49, 143] width 22 height 6
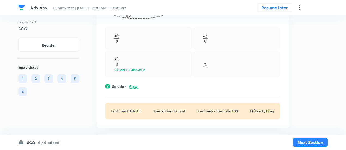
scroll to position [1096, 0]
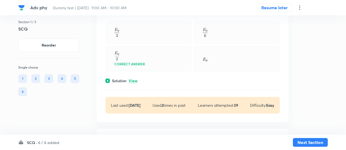
click at [134, 79] on p "View" at bounding box center [133, 81] width 9 height 4
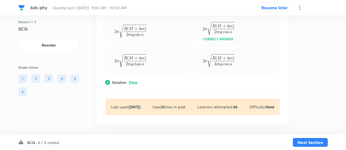
scroll to position [1399, 0]
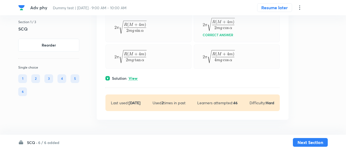
click at [134, 77] on p "View" at bounding box center [133, 79] width 9 height 4
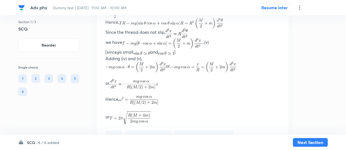
scroll to position [1706, 0]
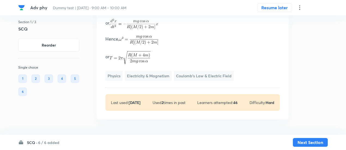
click at [47, 143] on h6 "6 / 6 added" at bounding box center [48, 143] width 21 height 6
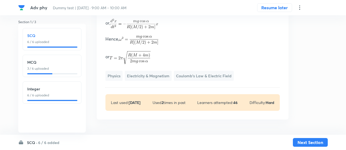
click at [54, 99] on div "Integer 6 / 6 uploaded" at bounding box center [52, 93] width 59 height 22
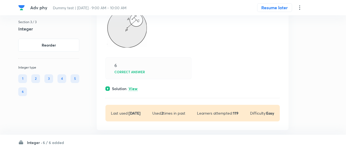
scroll to position [240, 0]
click at [138, 88] on div "Solution View" at bounding box center [193, 88] width 175 height 6
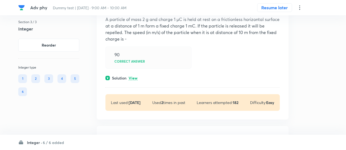
click at [135, 80] on p "View" at bounding box center [133, 78] width 9 height 4
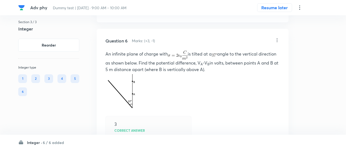
scroll to position [941, 0]
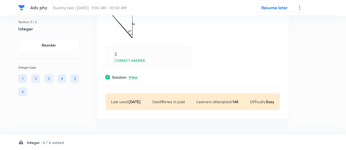
click at [135, 77] on p "View" at bounding box center [133, 78] width 9 height 4
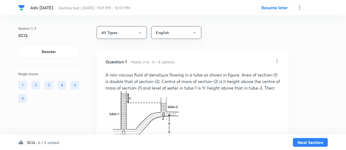
click at [52, 144] on h6 "6 / 6 added" at bounding box center [48, 143] width 21 height 6
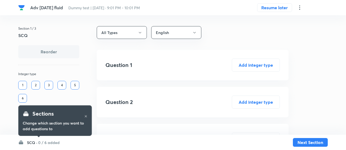
click at [46, 144] on h6 "0 / 6 added" at bounding box center [49, 143] width 22 height 6
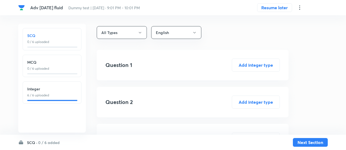
click at [52, 98] on div "Integer 6 / 6 uploaded" at bounding box center [52, 93] width 59 height 22
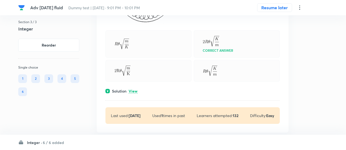
click at [132, 90] on p "View" at bounding box center [133, 91] width 9 height 4
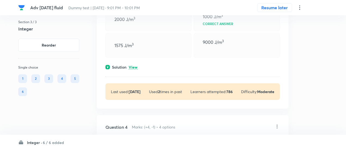
scroll to position [644, 0]
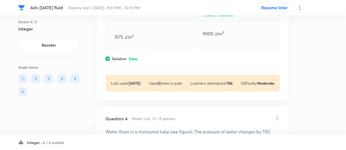
click at [133, 61] on p "View" at bounding box center [133, 59] width 9 height 4
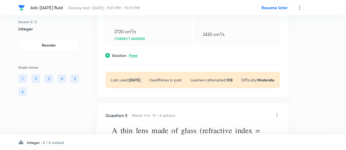
click at [135, 58] on p "View" at bounding box center [133, 56] width 9 height 4
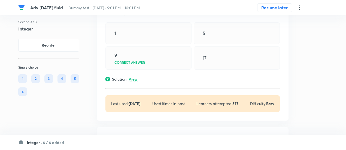
scroll to position [1195, 0]
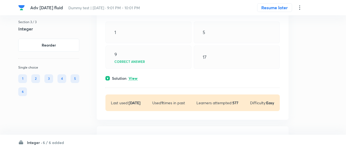
click at [137, 81] on p "View" at bounding box center [133, 79] width 9 height 4
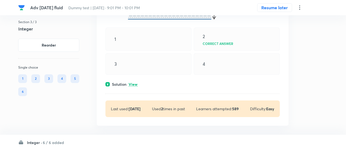
click at [136, 87] on p "View" at bounding box center [133, 85] width 9 height 4
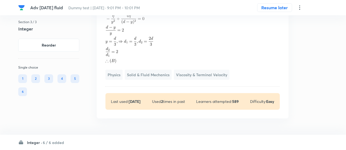
scroll to position [1649, 0]
